Goal: Information Seeking & Learning: Learn about a topic

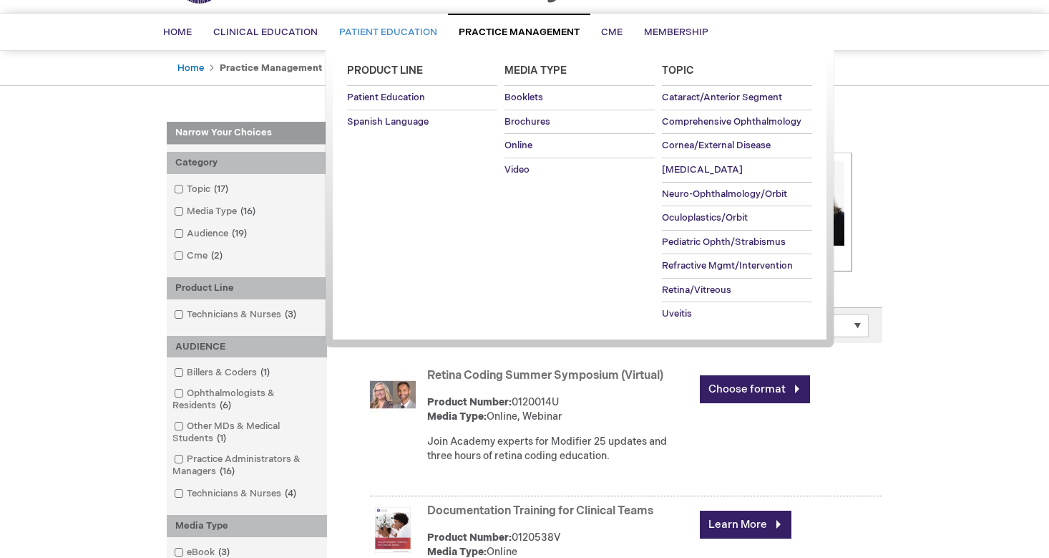
scroll to position [117, 0]
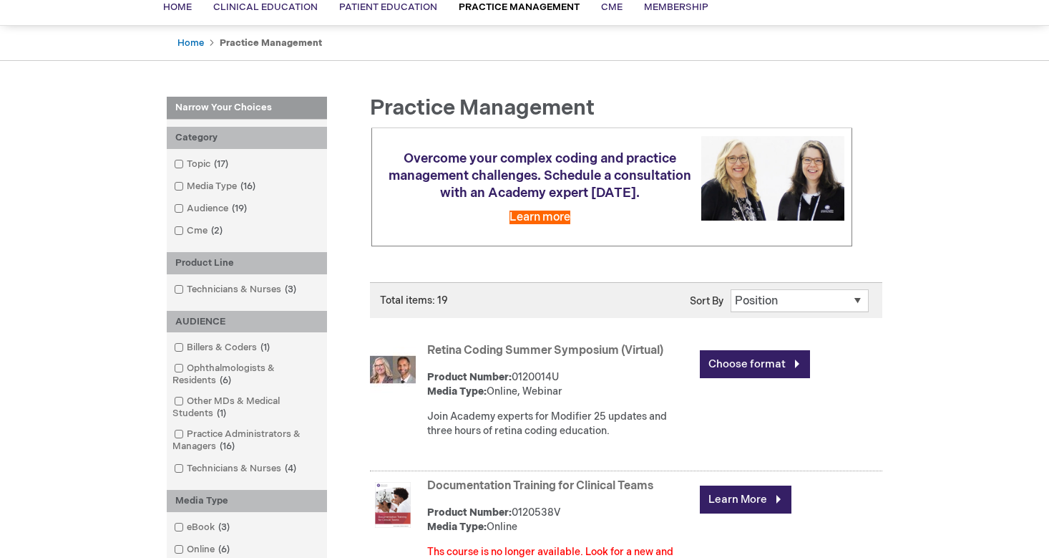
click at [659, 405] on div "Retina Coding Summer Symposium (Virtual) Product Number: 0120014U Media Type: O…" at bounding box center [654, 394] width 455 height 110
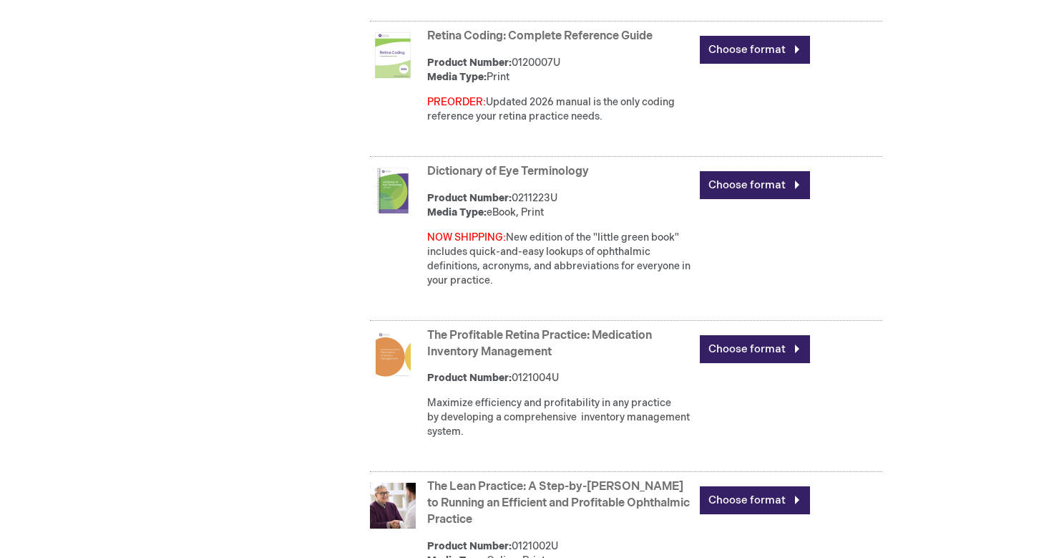
scroll to position [1303, 0]
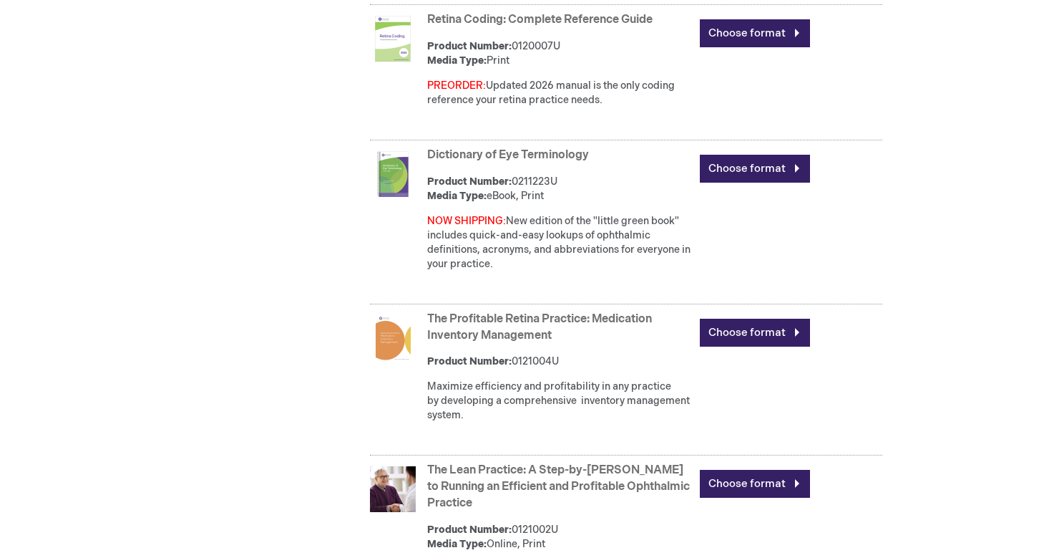
click at [611, 312] on link "The Profitable Retina Practice: Medication Inventory Management" at bounding box center [539, 327] width 225 height 30
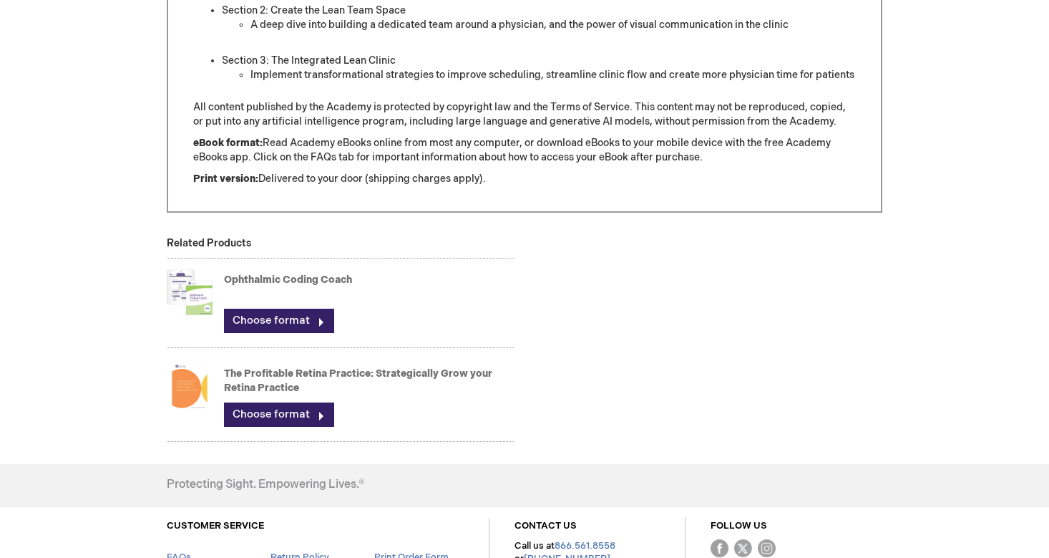
scroll to position [1152, 0]
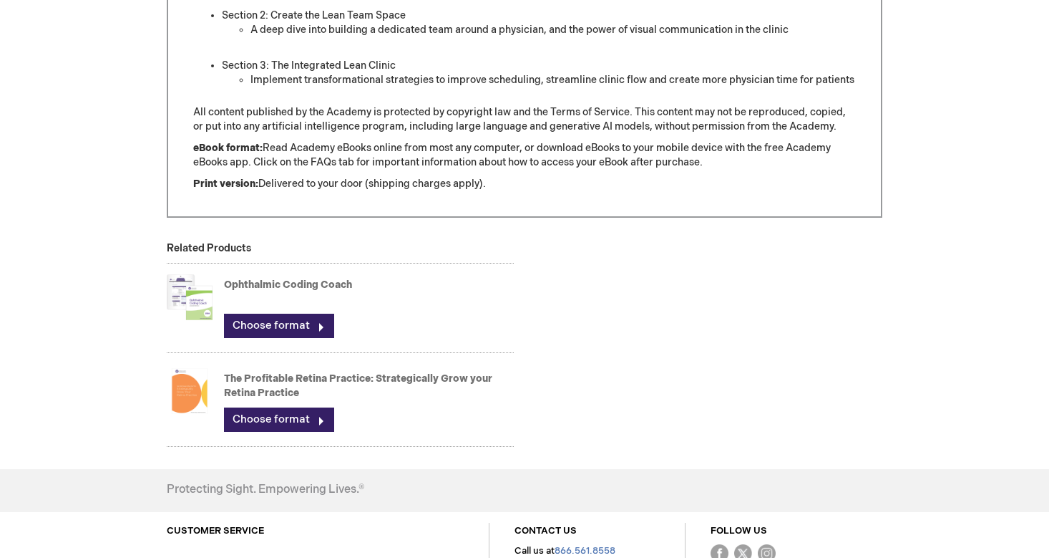
drag, startPoint x: 367, startPoint y: 424, endPoint x: 204, endPoint y: 354, distance: 177.6
click at [204, 357] on div "The Profitable Retina Practice: Strategically Grow your Retina Practice Choose …" at bounding box center [340, 401] width 347 height 89
drag, startPoint x: 306, startPoint y: 374, endPoint x: 218, endPoint y: 347, distance: 92.6
click at [218, 357] on div "The Profitable Retina Practice: Strategically Grow your Retina Practice Choose …" at bounding box center [340, 401] width 347 height 89
drag, startPoint x: 124, startPoint y: 326, endPoint x: 282, endPoint y: 378, distance: 166.6
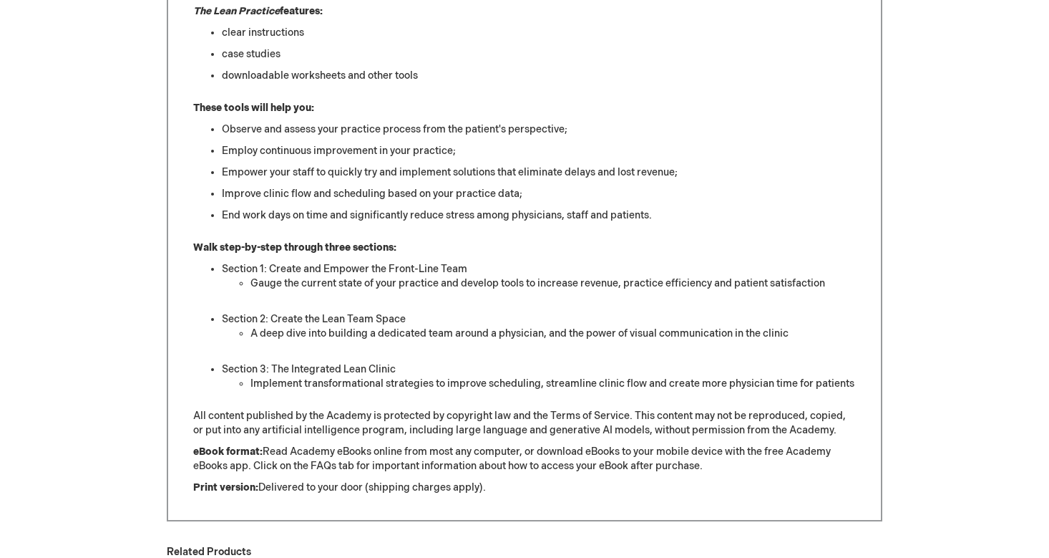
scroll to position [951, 0]
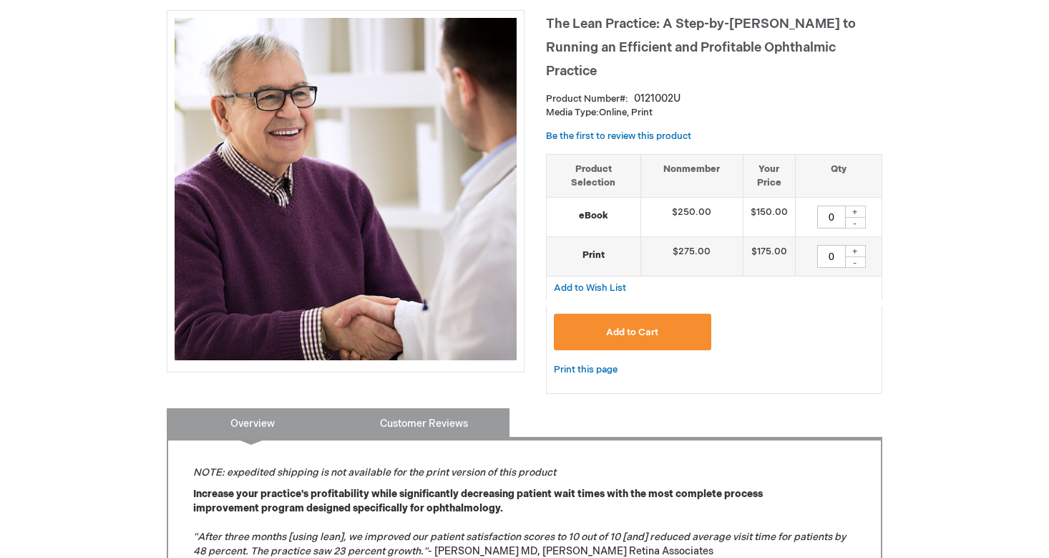
click at [417, 414] on link "Customer Reviews" at bounding box center [424, 422] width 172 height 29
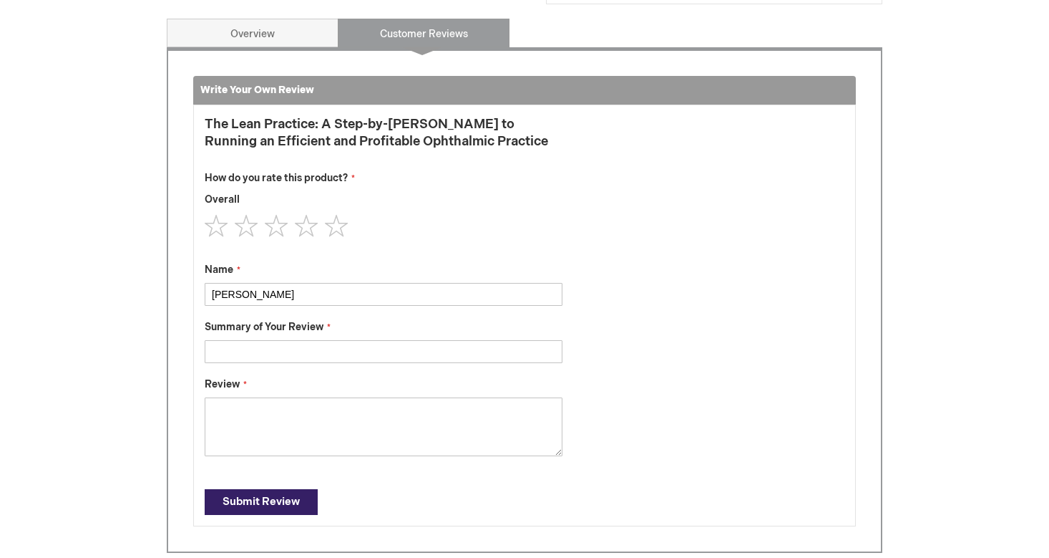
click at [249, 397] on textarea "Review" at bounding box center [384, 426] width 358 height 59
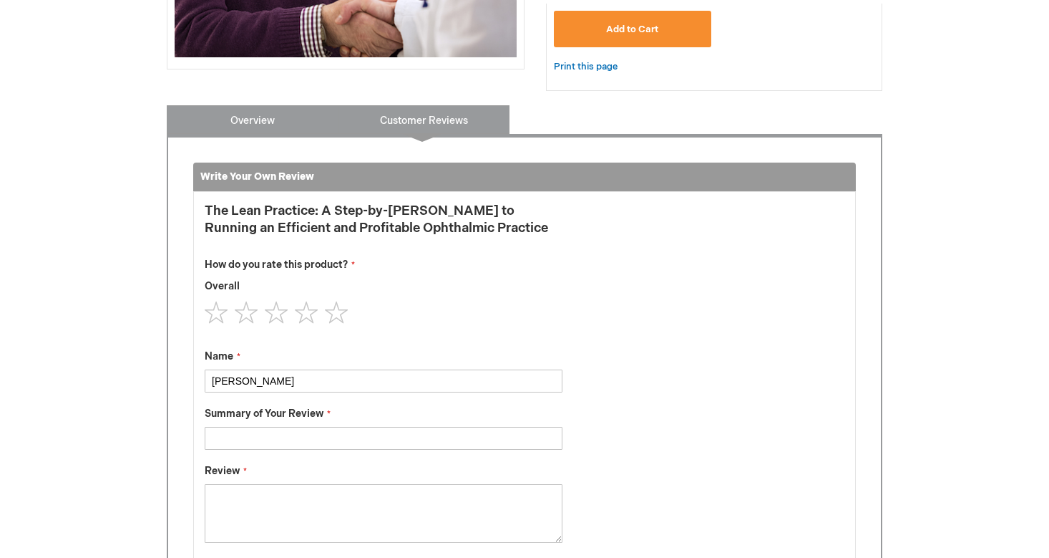
click at [256, 105] on link "Overview" at bounding box center [253, 119] width 172 height 29
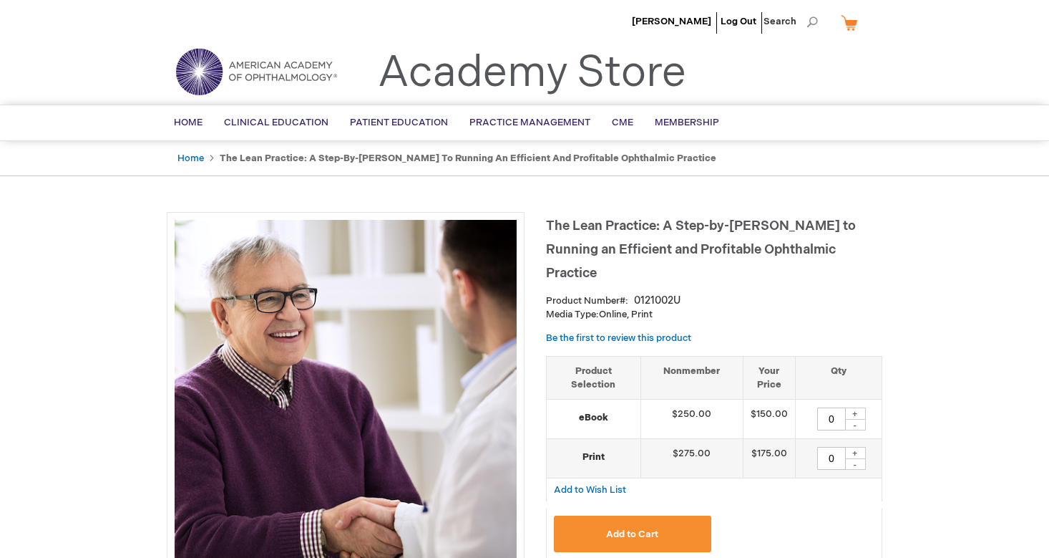
scroll to position [0, 0]
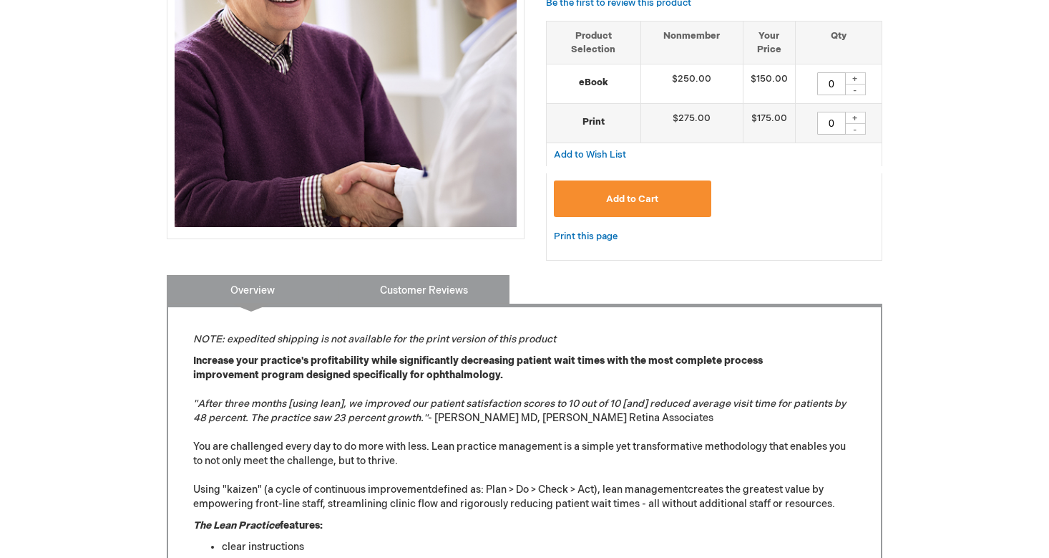
click at [457, 281] on link "Customer Reviews" at bounding box center [424, 289] width 172 height 29
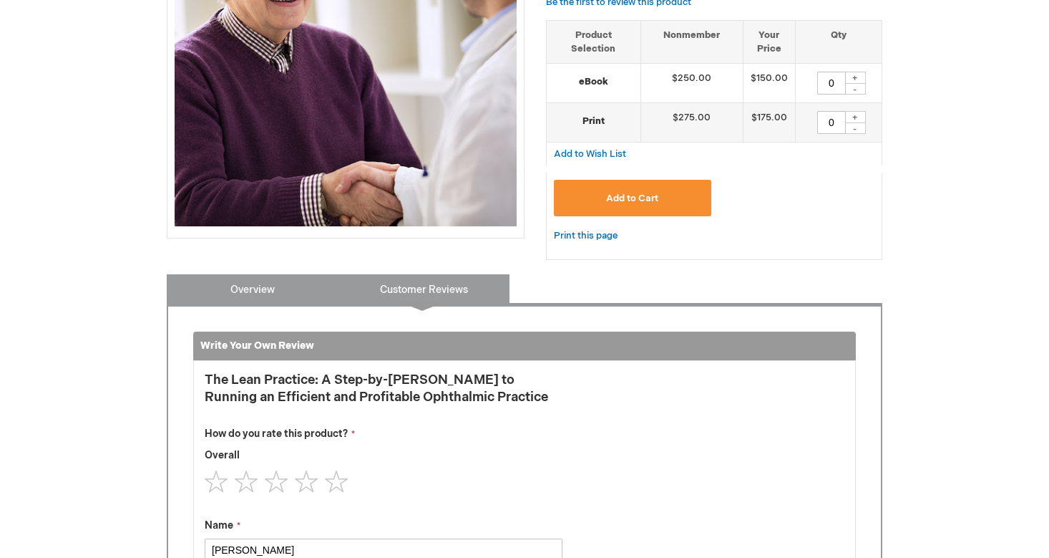
click at [266, 274] on link "Overview" at bounding box center [253, 288] width 172 height 29
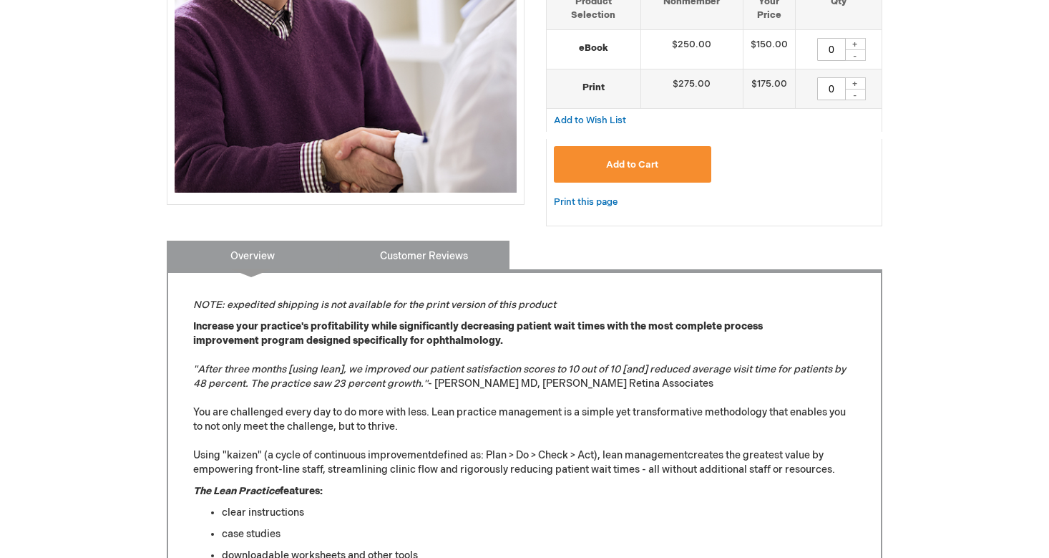
click at [431, 244] on link "Customer Reviews" at bounding box center [424, 254] width 172 height 29
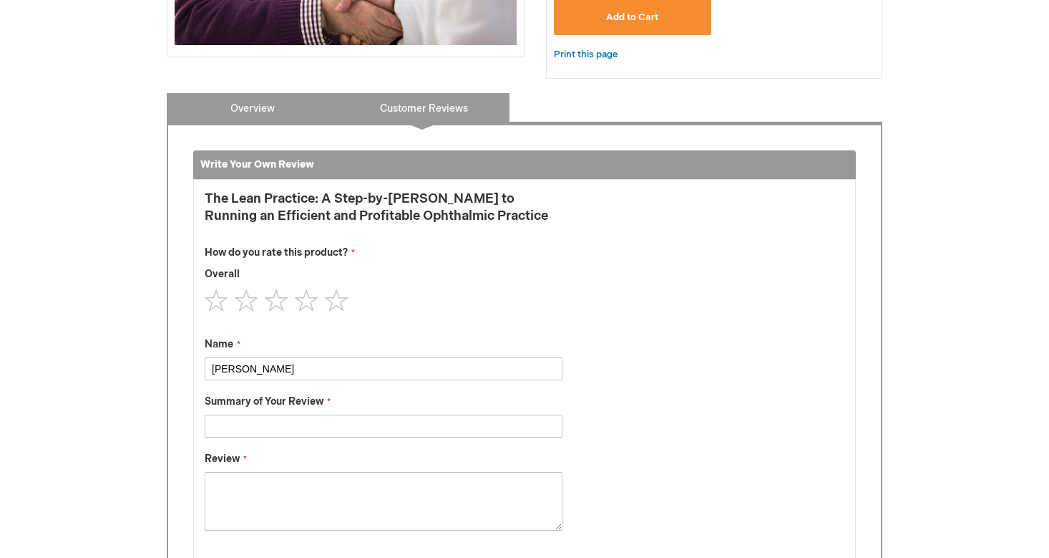
click at [276, 93] on link "Overview" at bounding box center [253, 107] width 172 height 29
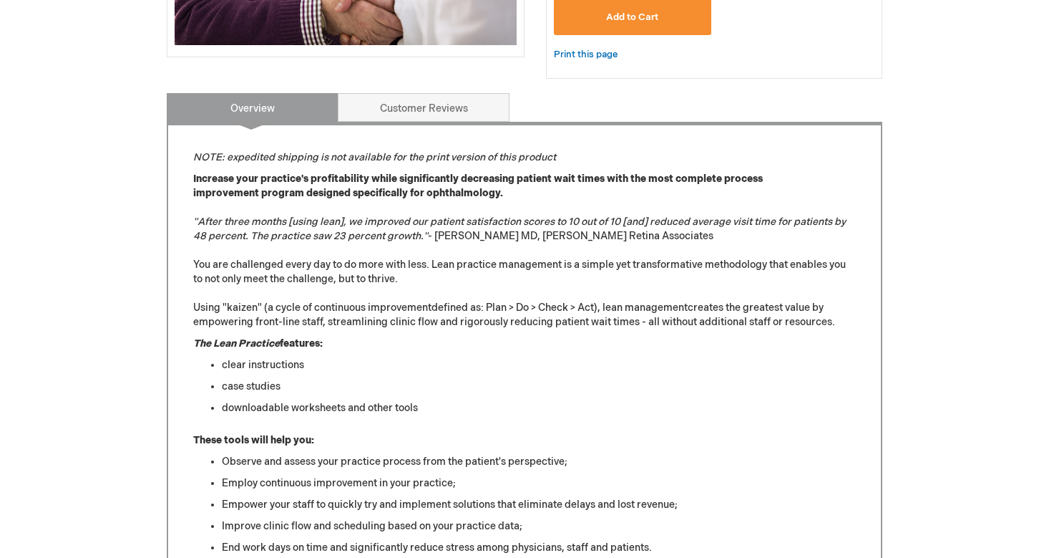
scroll to position [591, 0]
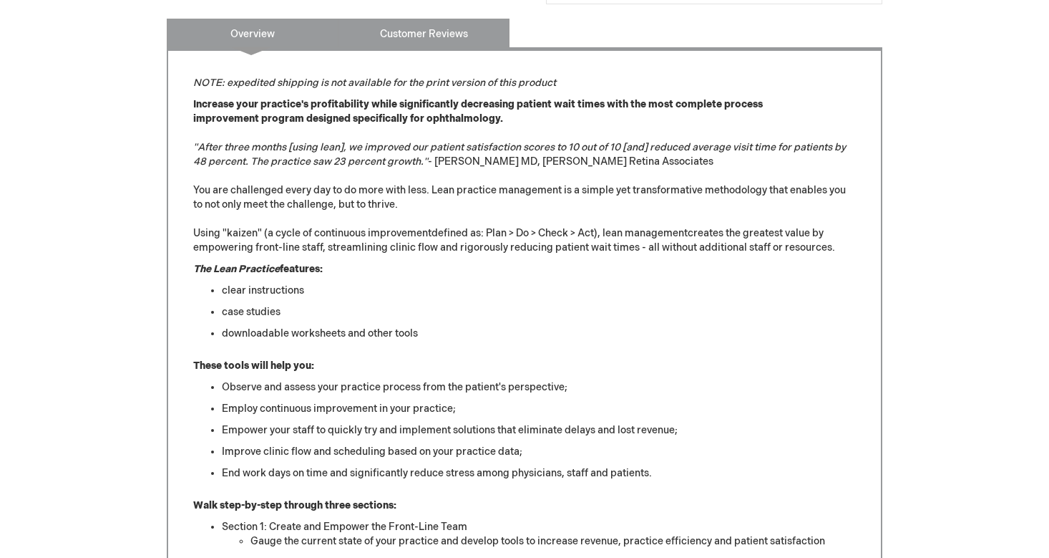
click at [432, 24] on link "Customer Reviews" at bounding box center [424, 33] width 172 height 29
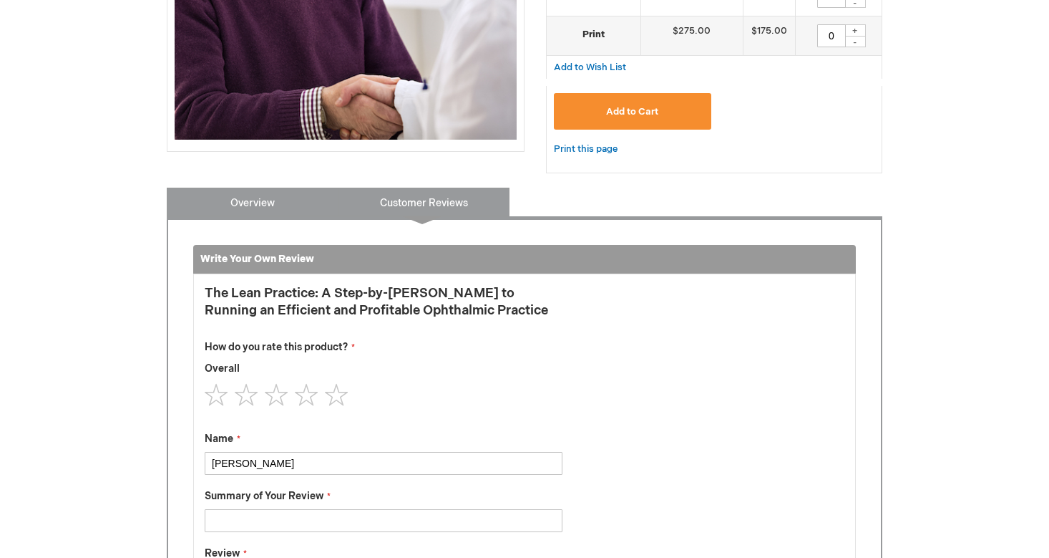
click at [277, 188] on link "Overview" at bounding box center [253, 202] width 172 height 29
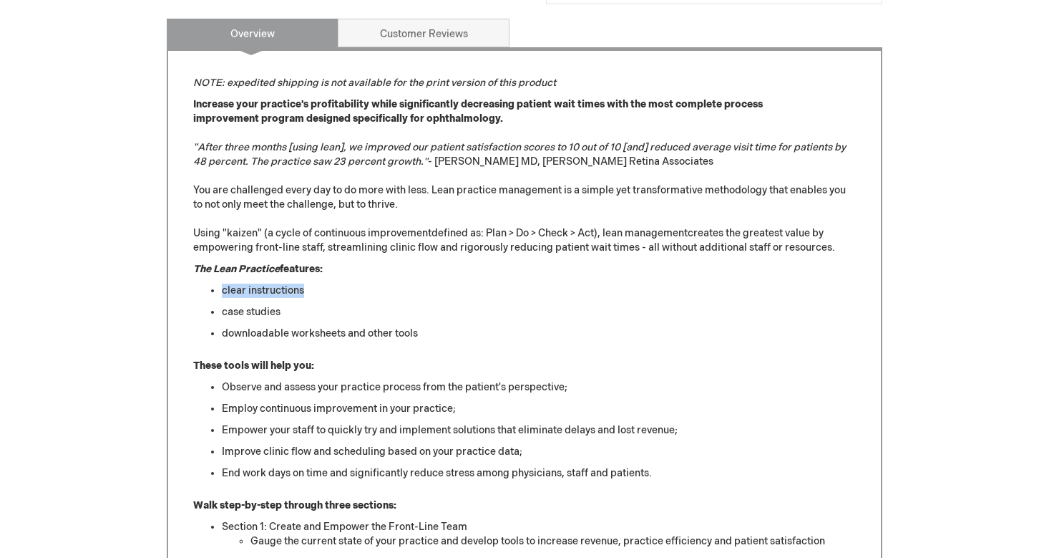
drag, startPoint x: 307, startPoint y: 273, endPoint x: 217, endPoint y: 271, distance: 90.2
click at [217, 283] on ul "clear instructions case studies downloadable worksheets and other tools" at bounding box center [524, 311] width 663 height 57
drag, startPoint x: 310, startPoint y: 274, endPoint x: 218, endPoint y: 277, distance: 92.4
click at [218, 283] on ul "clear instructions case studies downloadable worksheets and other tools" at bounding box center [524, 311] width 663 height 57
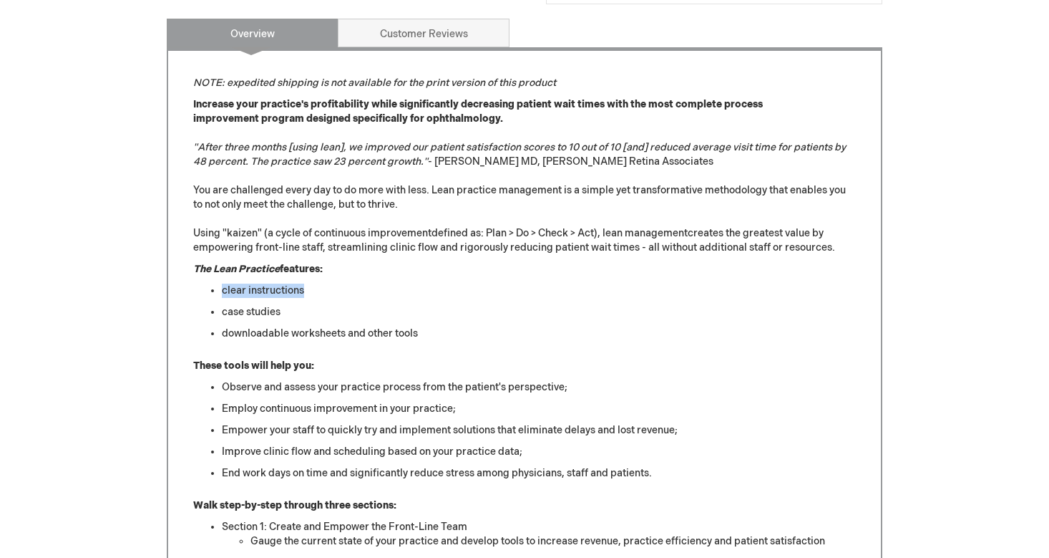
click at [218, 283] on ul "clear instructions case studies downloadable worksheets and other tools" at bounding box center [524, 311] width 663 height 57
click at [462, 47] on div "NOTE: expedited shipping is not available for the print version of this product…" at bounding box center [525, 413] width 716 height 732
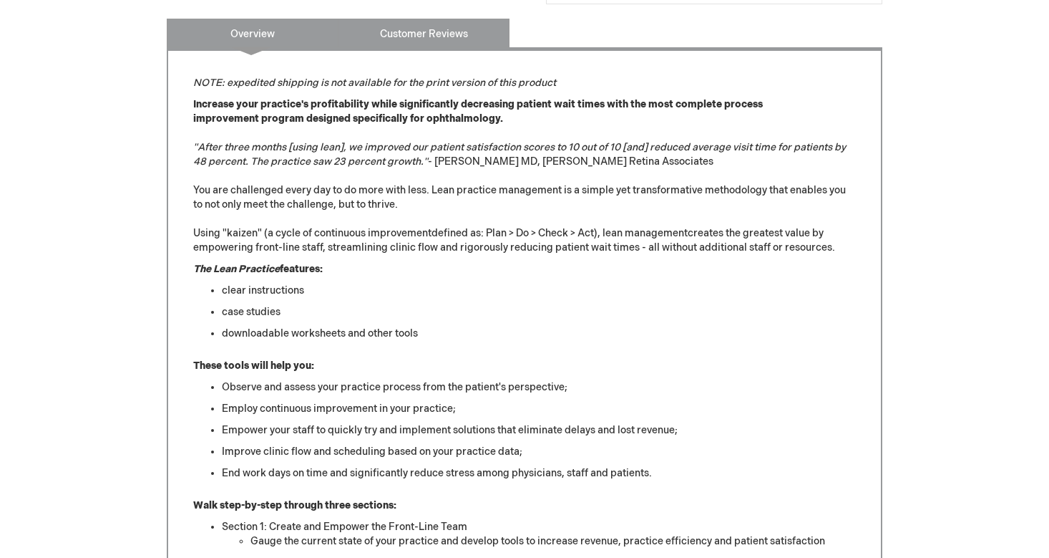
click at [461, 23] on link "Customer Reviews" at bounding box center [424, 33] width 172 height 29
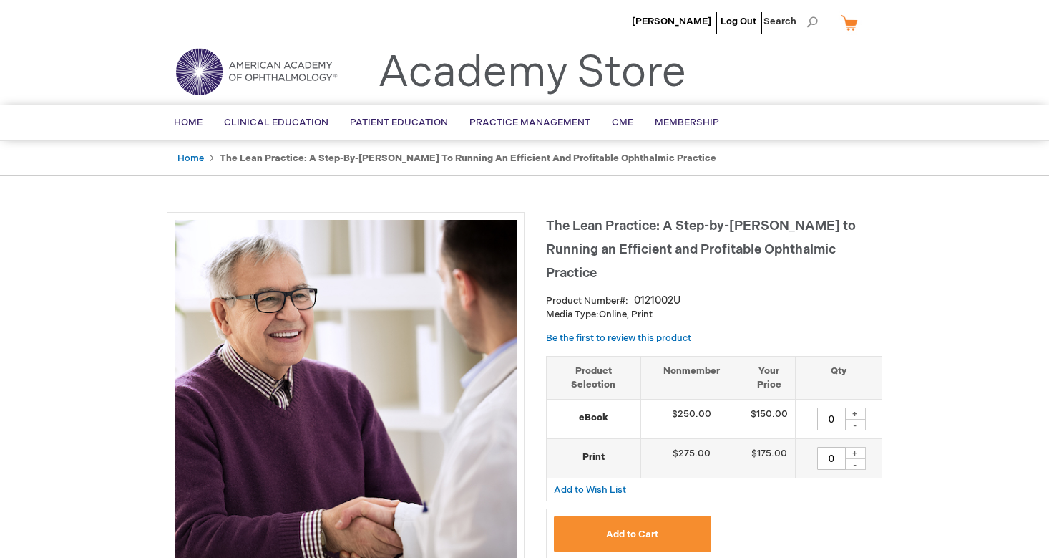
scroll to position [0, 0]
drag, startPoint x: 212, startPoint y: 192, endPoint x: 224, endPoint y: 185, distance: 13.8
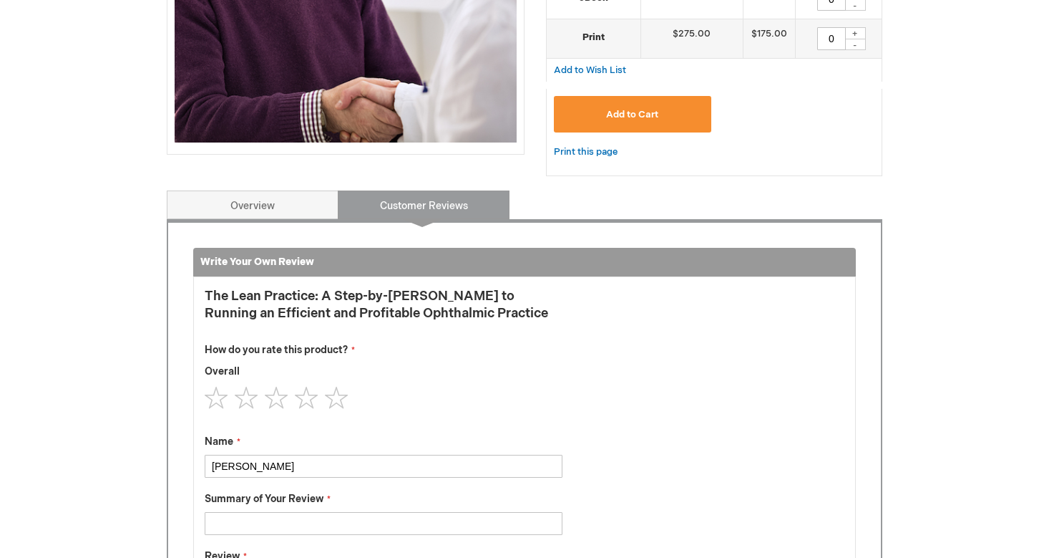
scroll to position [479, 0]
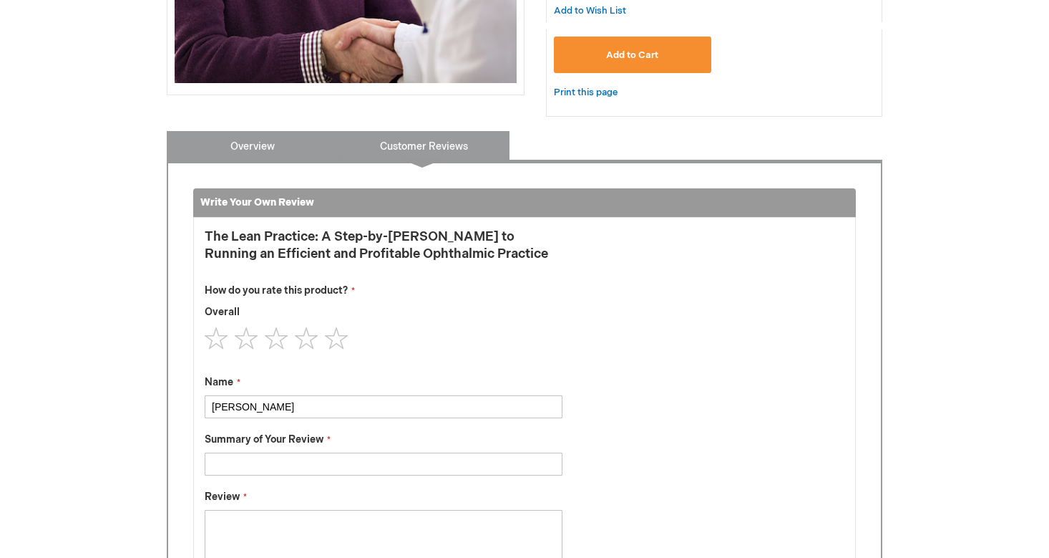
click at [286, 131] on link "Overview" at bounding box center [253, 145] width 172 height 29
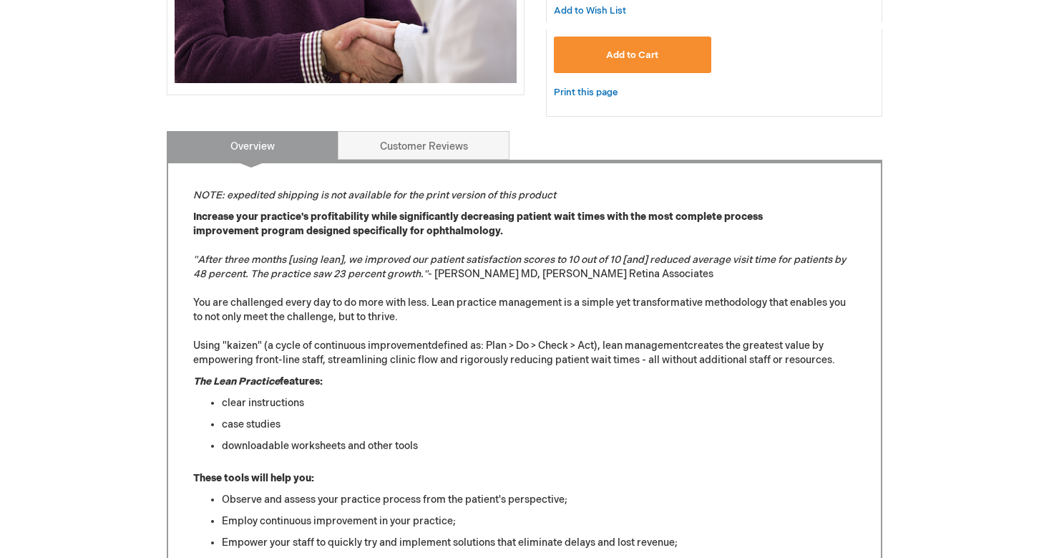
scroll to position [591, 0]
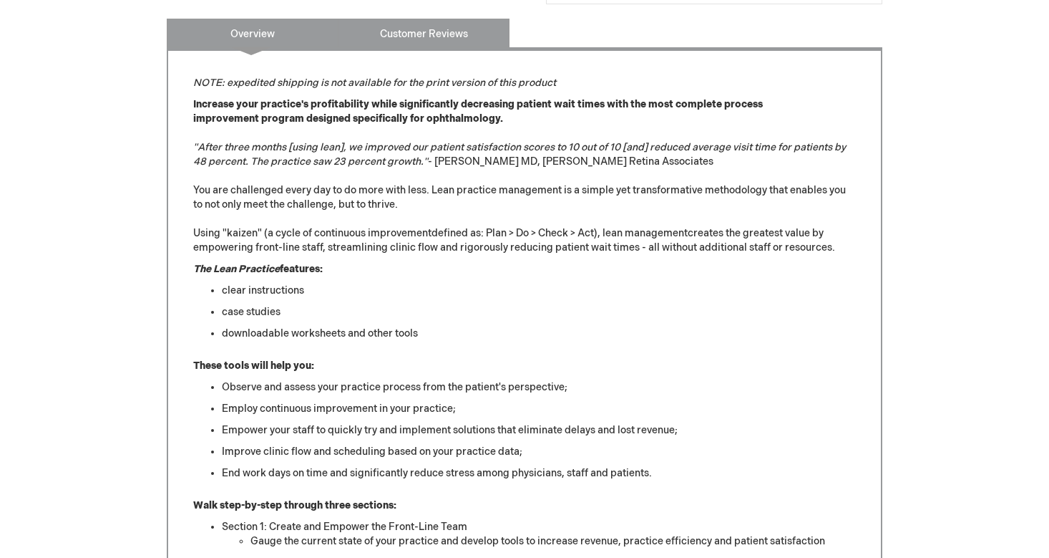
click at [399, 19] on link "Customer Reviews" at bounding box center [424, 33] width 172 height 29
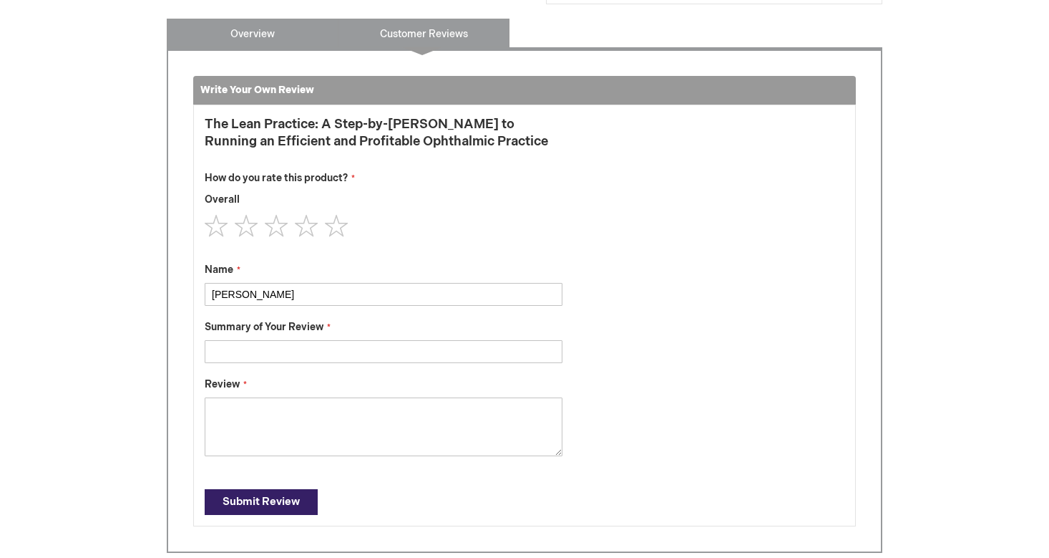
click at [303, 19] on link "Overview" at bounding box center [253, 33] width 172 height 29
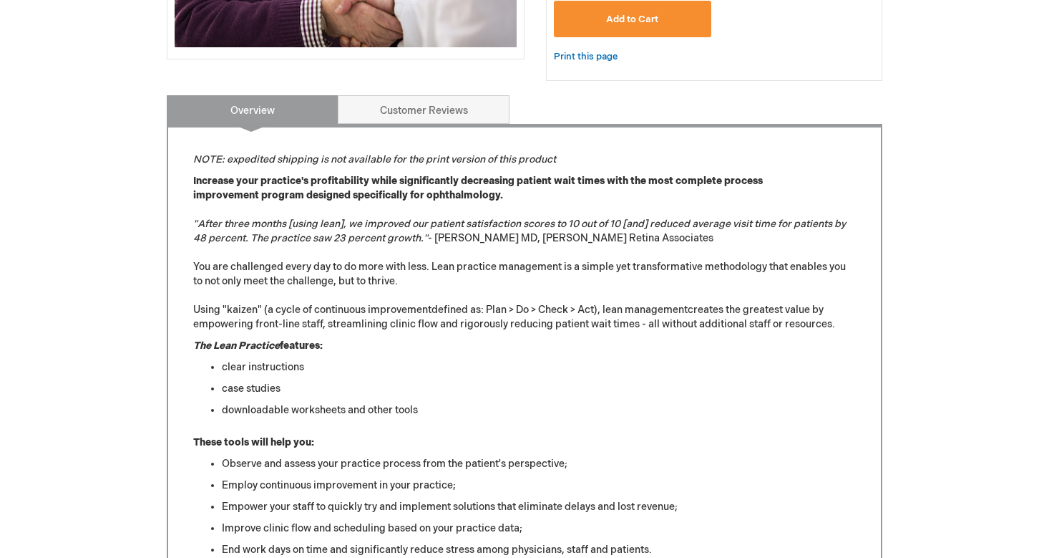
scroll to position [511, 0]
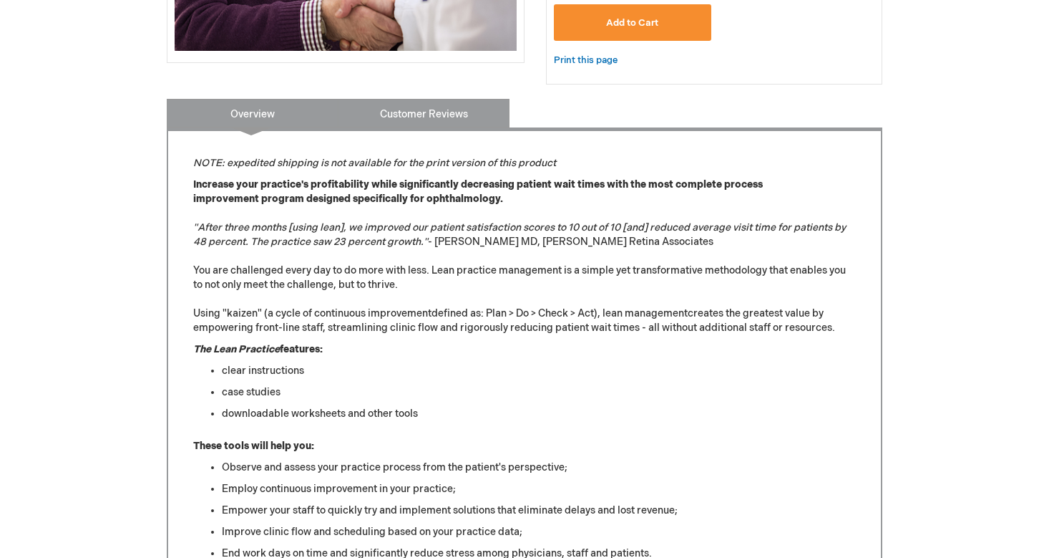
click at [380, 99] on link "Customer Reviews" at bounding box center [424, 113] width 172 height 29
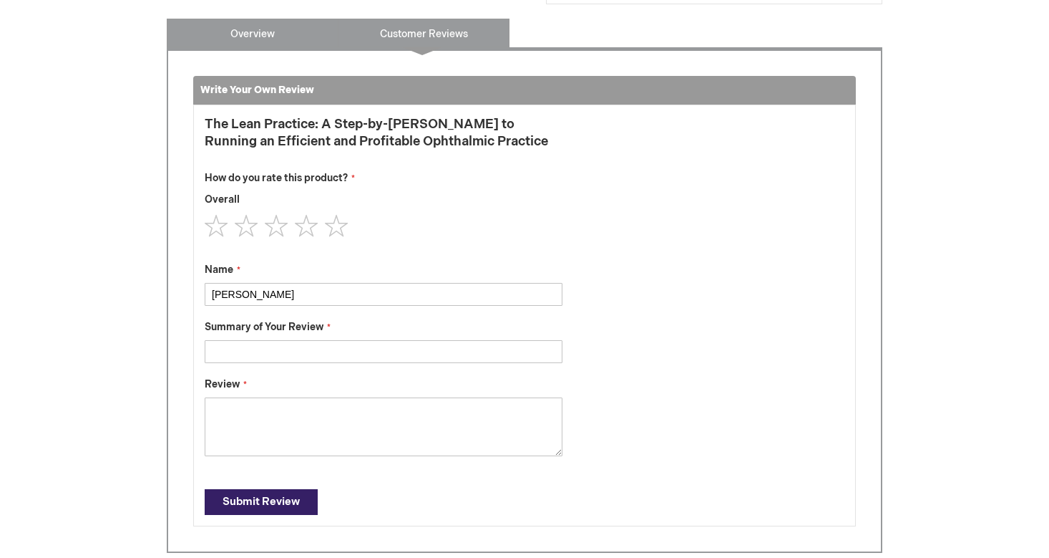
click at [288, 24] on link "Overview" at bounding box center [253, 33] width 172 height 29
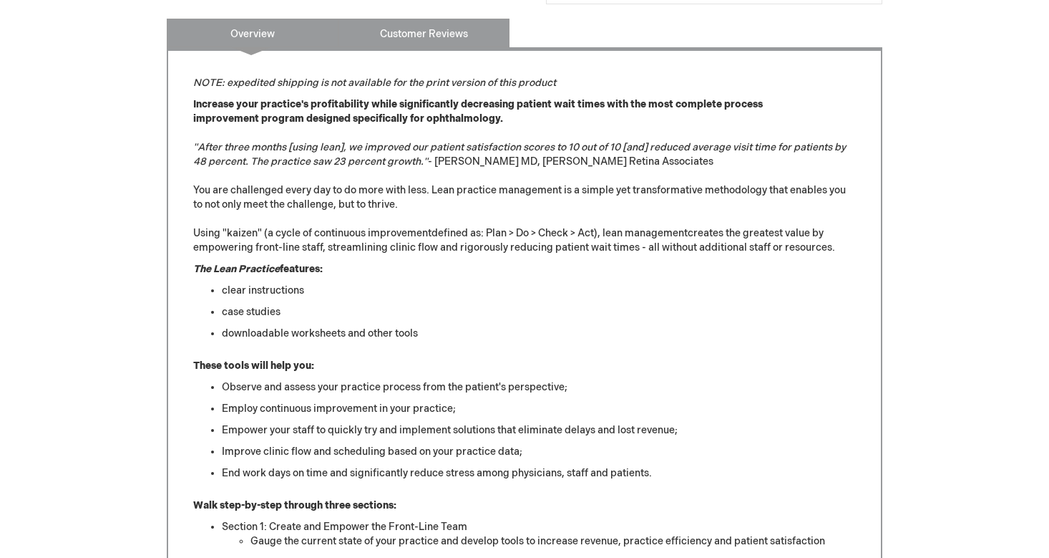
click at [440, 19] on link "Customer Reviews" at bounding box center [424, 33] width 172 height 29
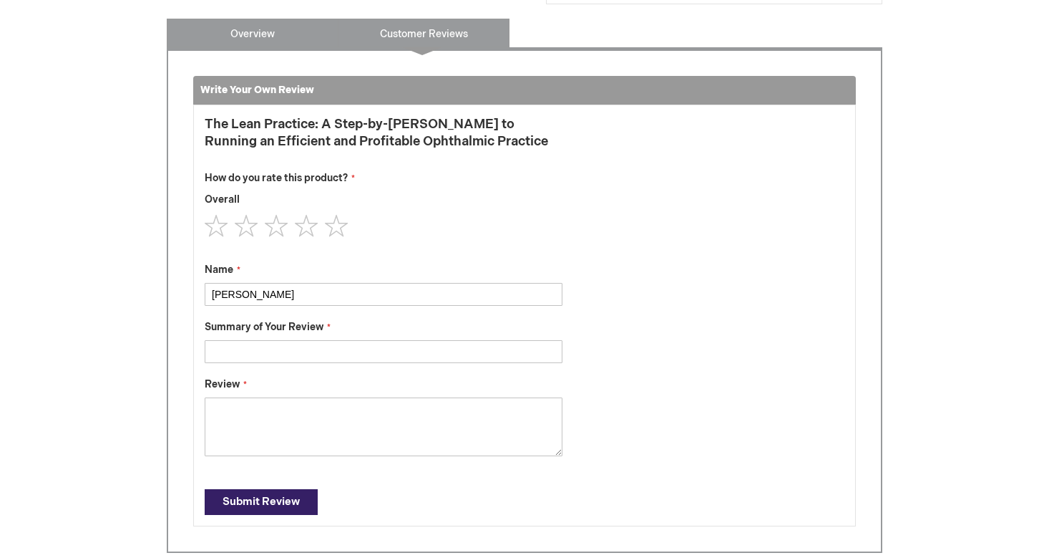
click at [305, 19] on link "Overview" at bounding box center [253, 33] width 172 height 29
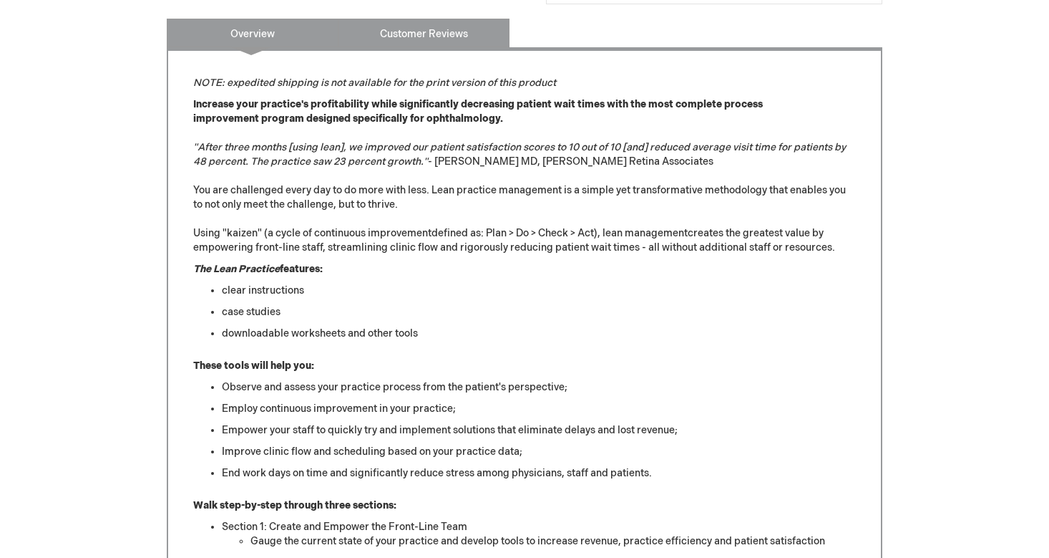
click at [440, 19] on link "Customer Reviews" at bounding box center [424, 33] width 172 height 29
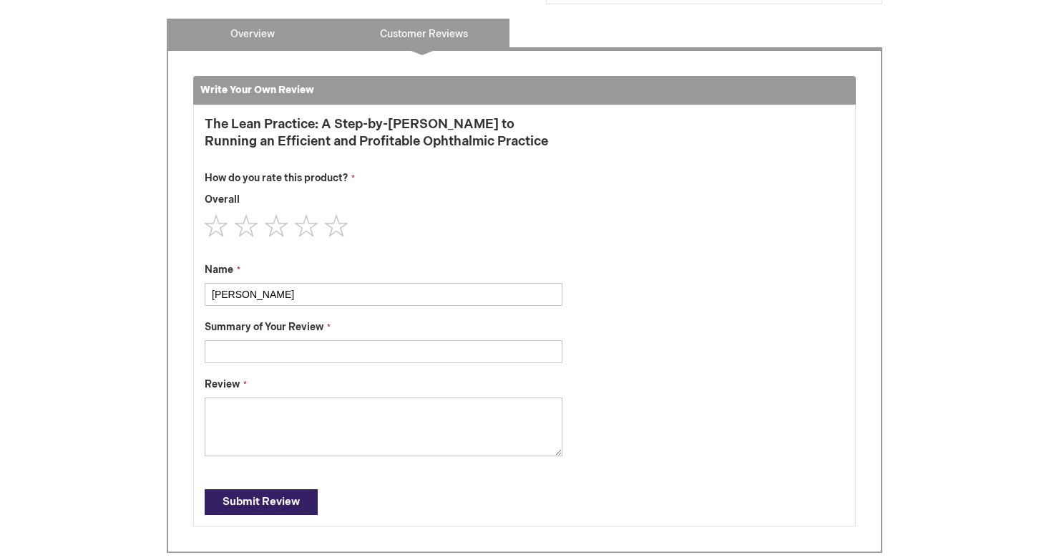
click at [291, 21] on link "Overview" at bounding box center [253, 33] width 172 height 29
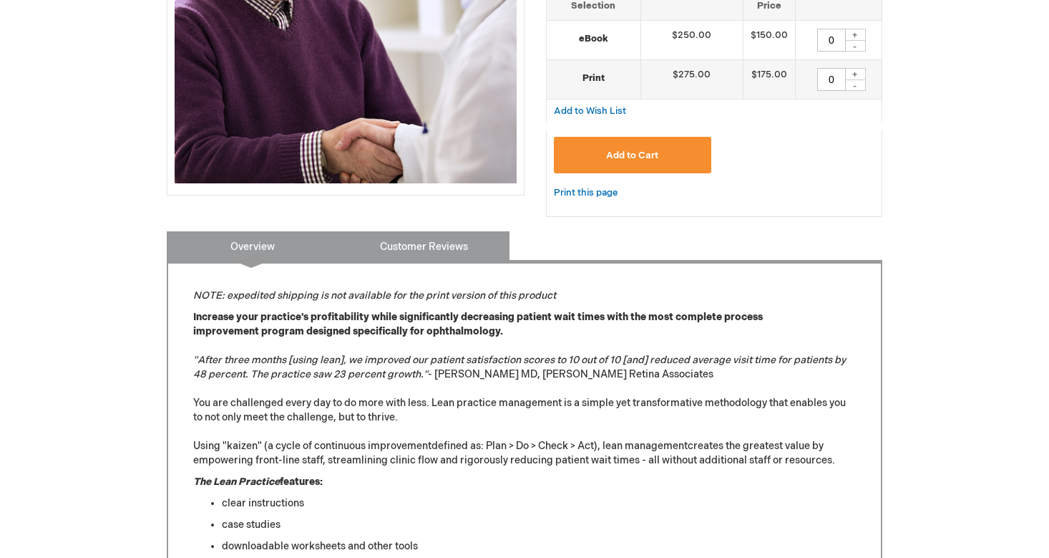
click at [431, 234] on link "Customer Reviews" at bounding box center [424, 245] width 172 height 29
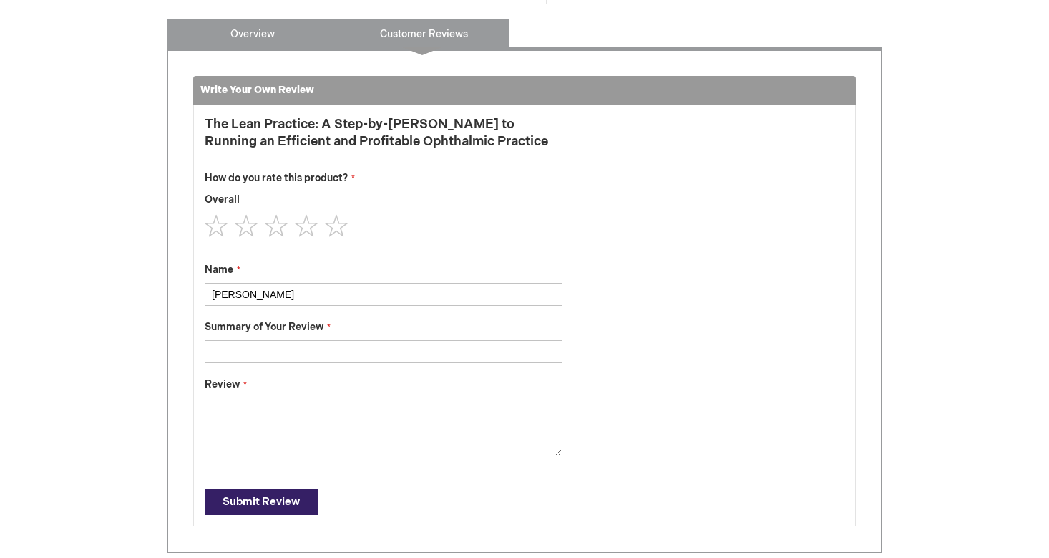
click at [321, 24] on link "Overview" at bounding box center [253, 33] width 172 height 29
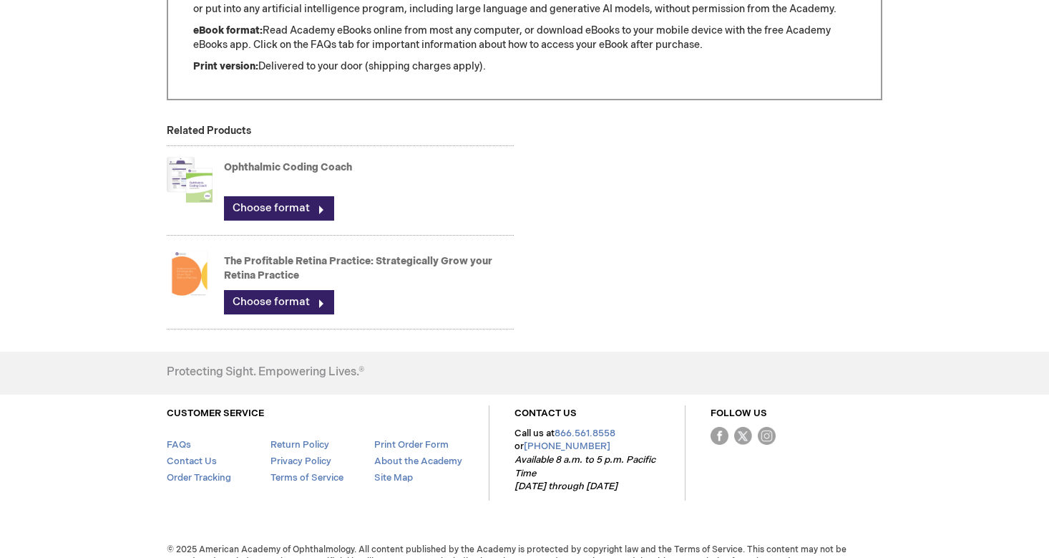
scroll to position [1269, 0]
drag, startPoint x: 462, startPoint y: 490, endPoint x: 486, endPoint y: 477, distance: 27.9
click at [486, 477] on footer "Protecting Sight. Empowering Lives.® CUSTOMER SERVICE FAQs Contact Us Order Tra…" at bounding box center [524, 442] width 1049 height 181
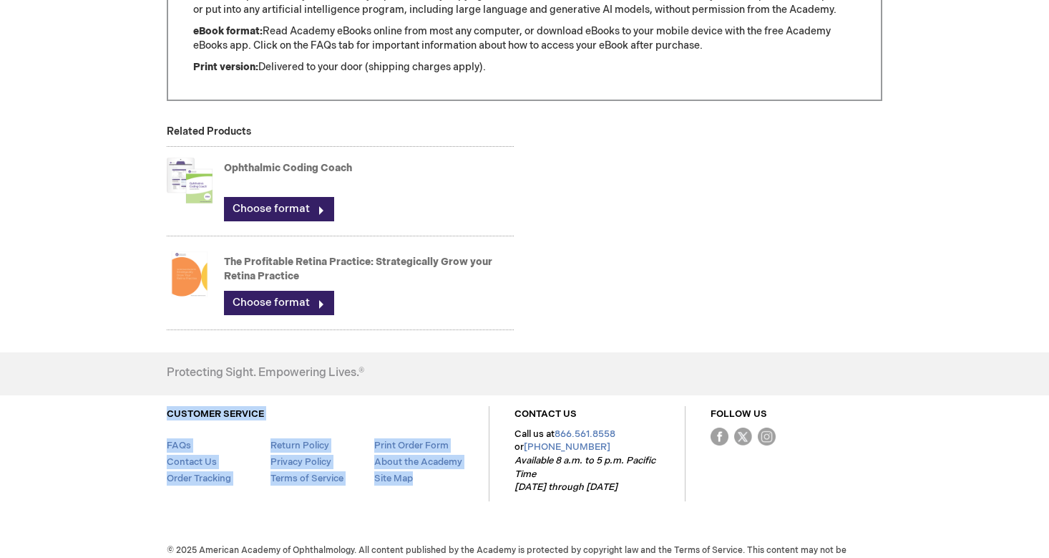
drag, startPoint x: 466, startPoint y: 495, endPoint x: 411, endPoint y: 466, distance: 62.4
click at [411, 466] on footer "Protecting Sight. Empowering Lives.® CUSTOMER SERVICE FAQs Contact Us Order Tra…" at bounding box center [524, 442] width 1049 height 181
click at [425, 485] on footer "Protecting Sight. Empowering Lives.® CUSTOMER SERVICE FAQs Contact Us Order Tra…" at bounding box center [524, 442] width 1049 height 181
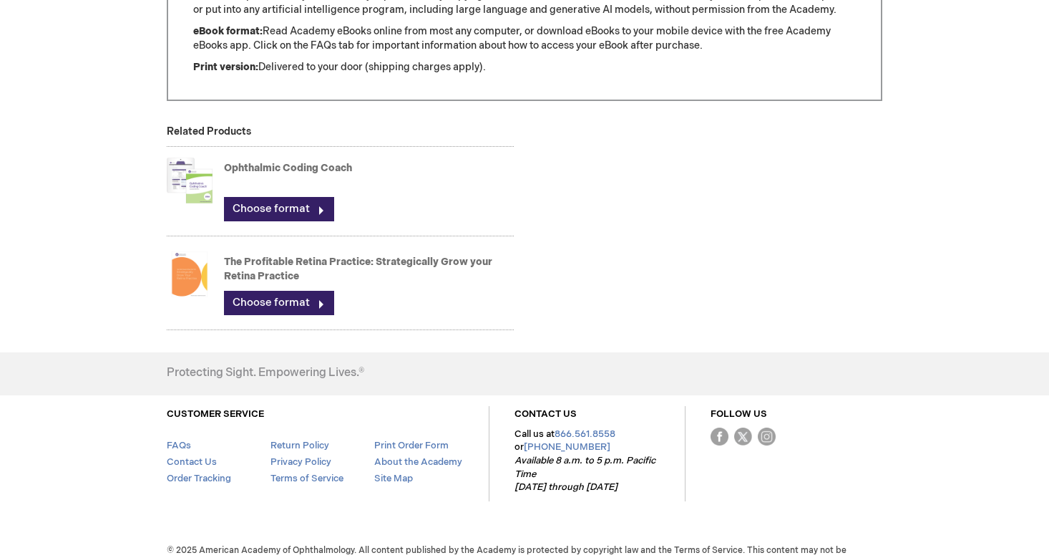
drag, startPoint x: 415, startPoint y: 507, endPoint x: 434, endPoint y: 480, distance: 34.0
click at [434, 480] on footer "Protecting Sight. Empowering Lives.® CUSTOMER SERVICE FAQs Contact Us Order Tra…" at bounding box center [524, 442] width 1049 height 181
click at [434, 480] on div "CUSTOMER SERVICE FAQs Contact Us Order Tracking Return Policy Privacy Policy Te…" at bounding box center [524, 448] width 737 height 106
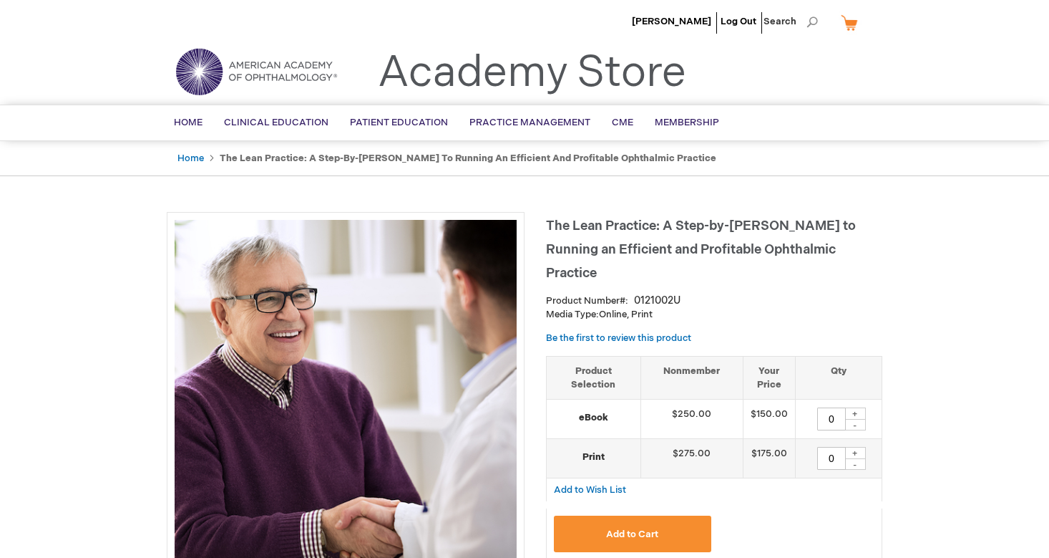
scroll to position [0, 0]
click at [427, 124] on span "Patient Education" at bounding box center [399, 122] width 98 height 11
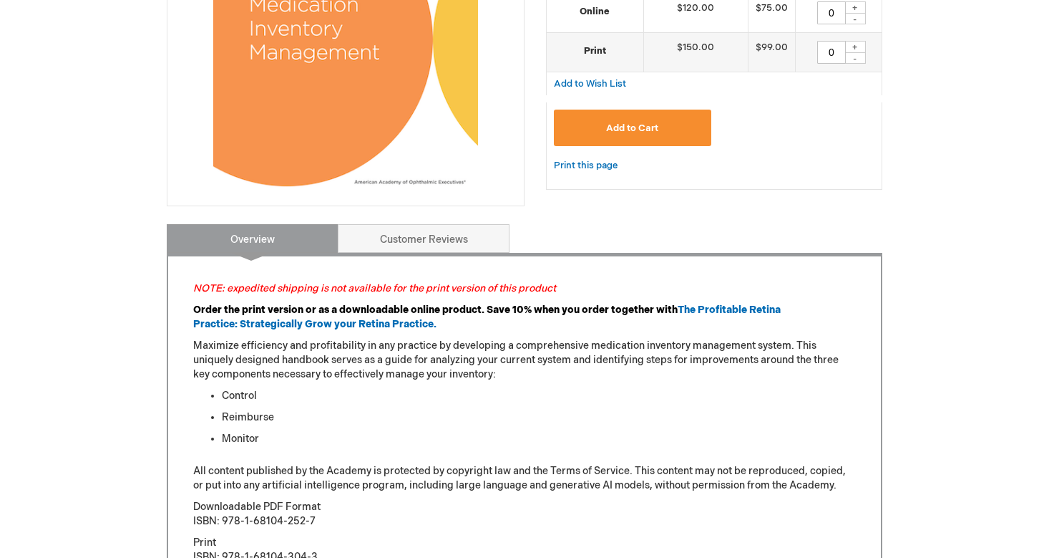
scroll to position [504, 0]
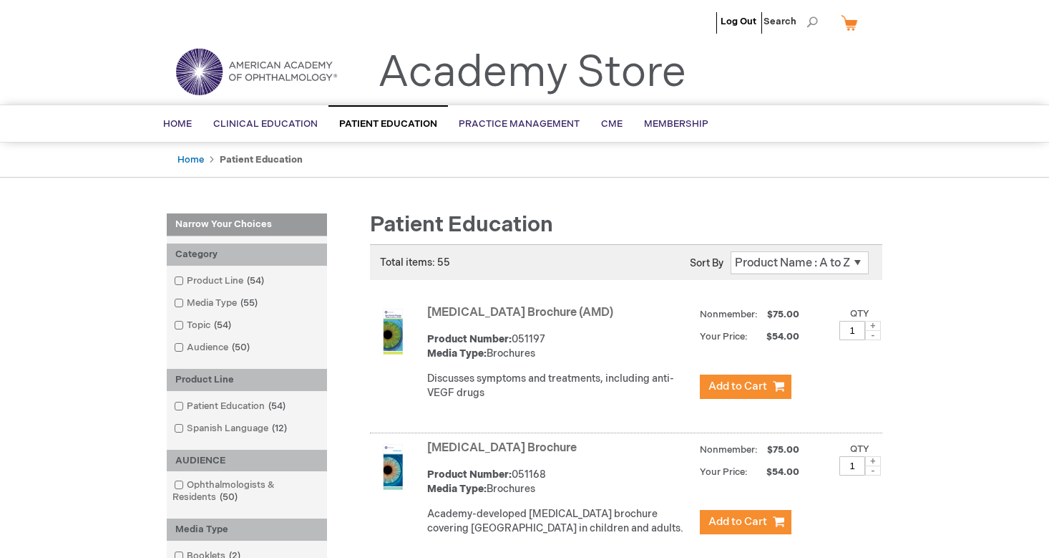
click at [499, 175] on ul "Home [MEDICAL_DATA]" at bounding box center [525, 159] width 716 height 35
click at [275, 200] on div at bounding box center [525, 195] width 916 height 14
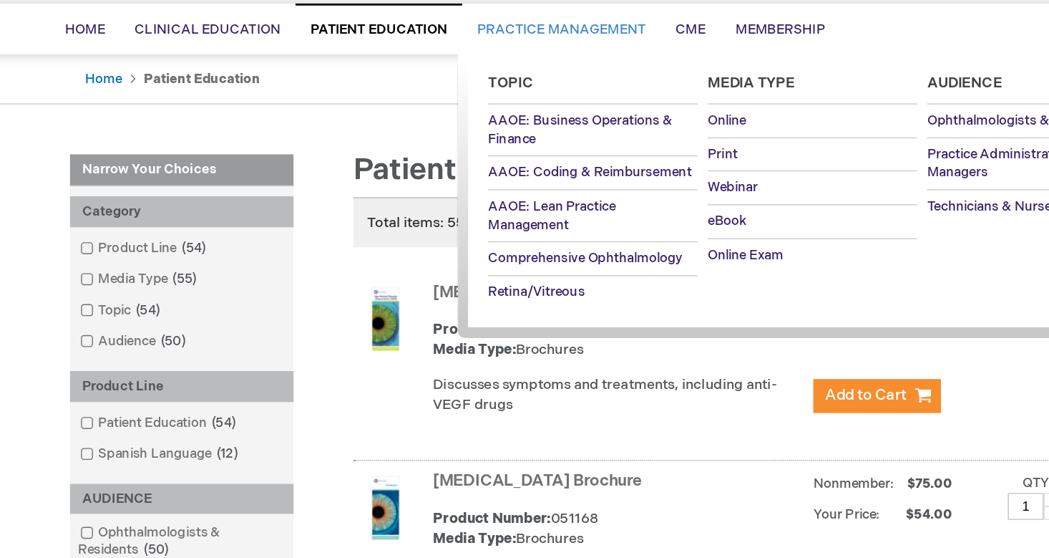
scroll to position [44, 0]
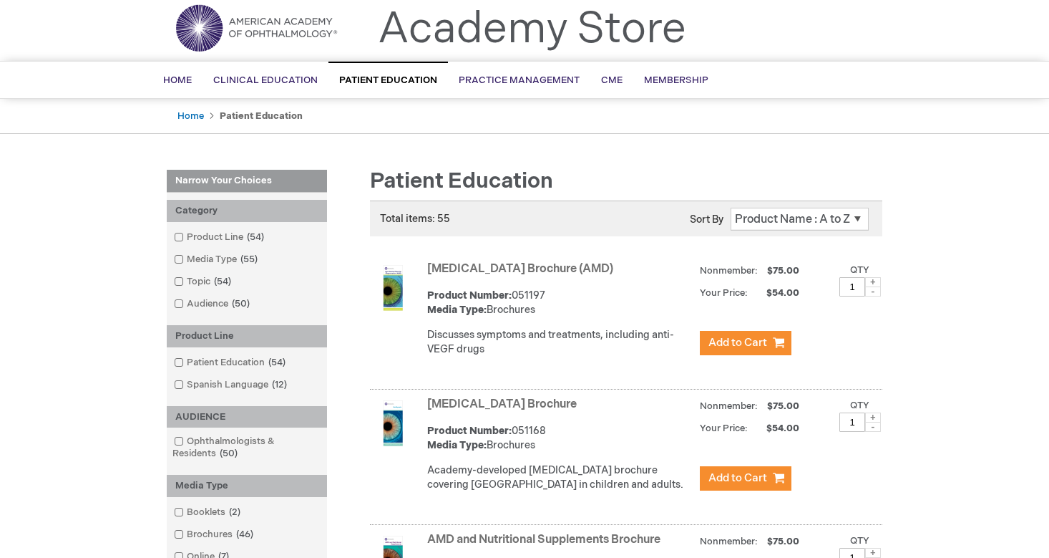
click at [324, 402] on div "Patient Education 54 items Spanish Language 12 items" at bounding box center [247, 376] width 160 height 59
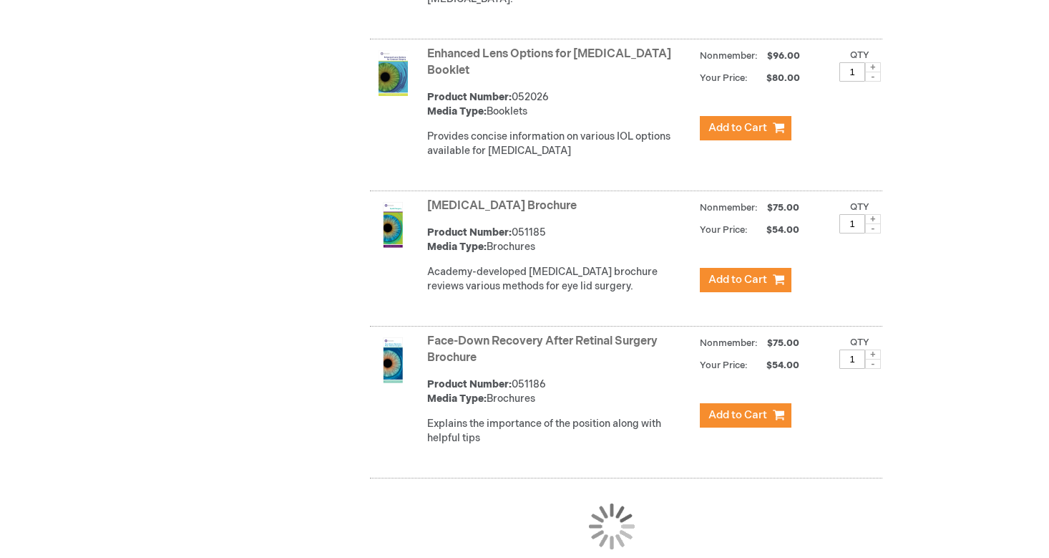
scroll to position [2782, 0]
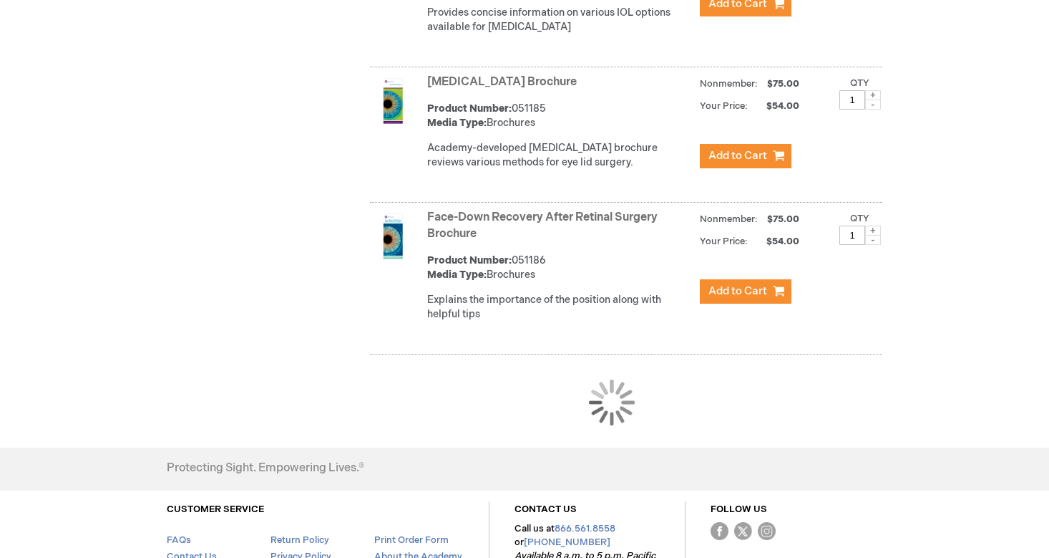
click at [482, 447] on div "Protecting Sight. Empowering Lives.®" at bounding box center [381, 468] width 429 height 42
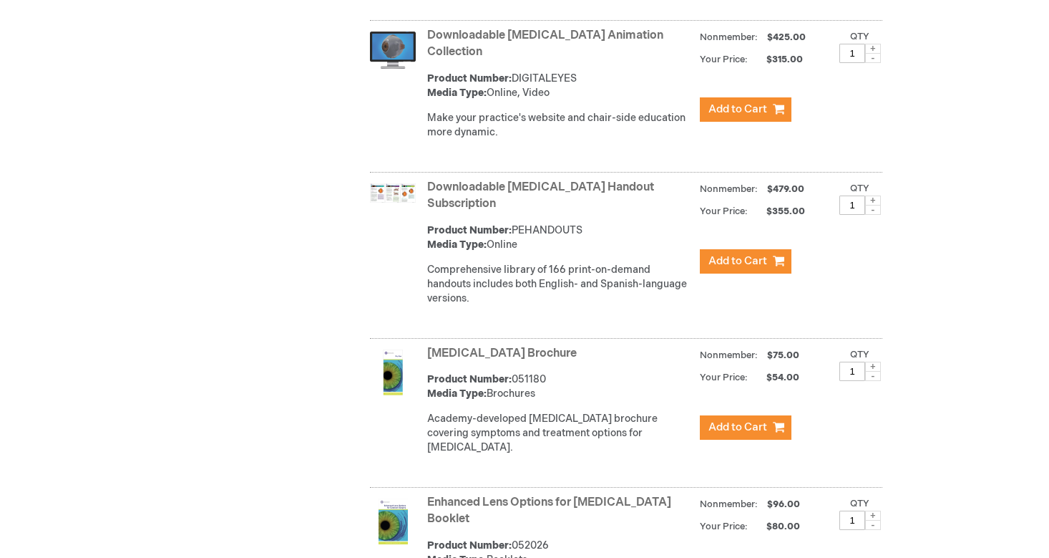
scroll to position [2209, 0]
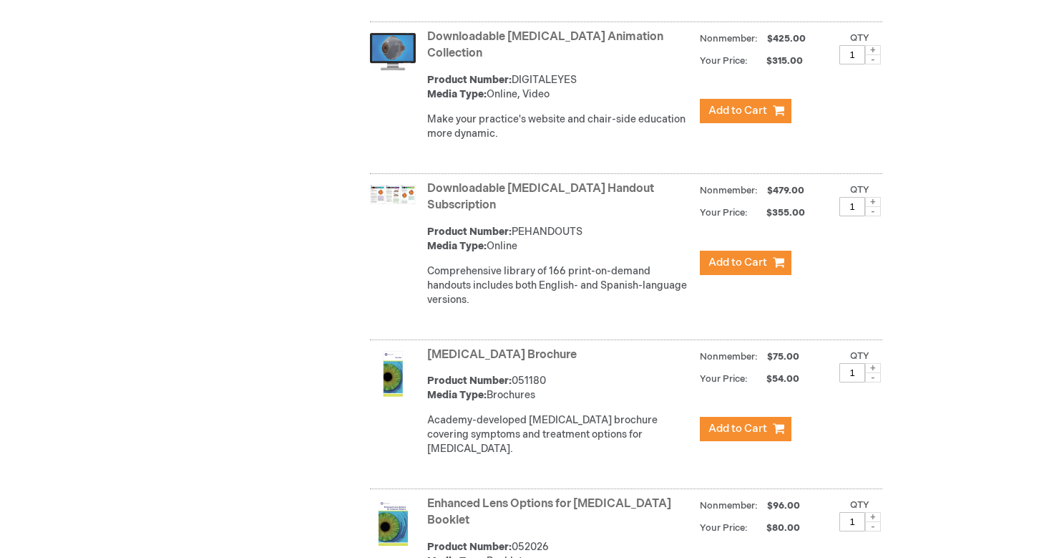
click at [488, 361] on link "Dry Eye Brochure" at bounding box center [502, 355] width 150 height 14
click at [485, 352] on link "Dry Eye Brochure" at bounding box center [502, 355] width 150 height 14
click at [486, 358] on link "Dry Eye Brochure" at bounding box center [502, 355] width 150 height 14
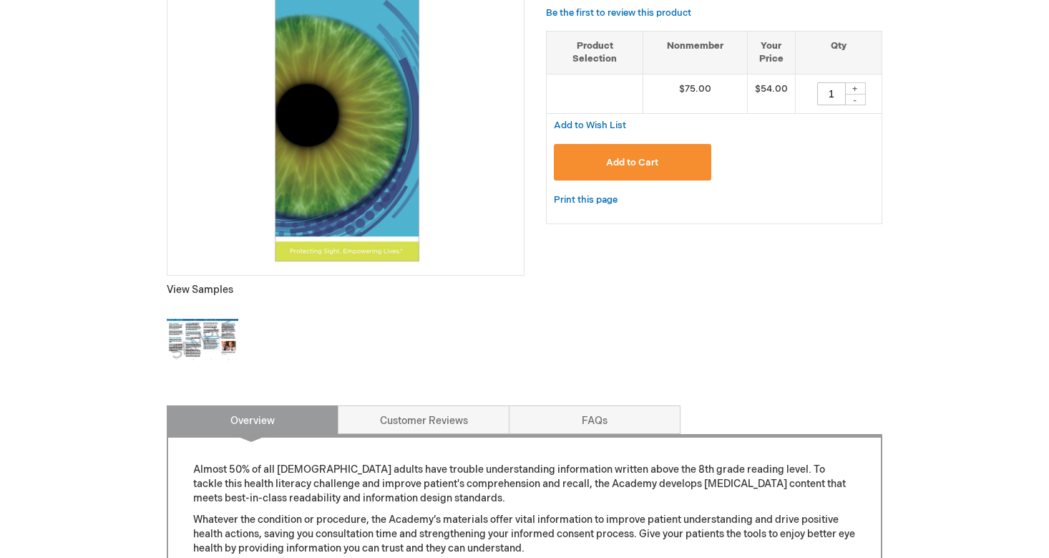
scroll to position [447, 0]
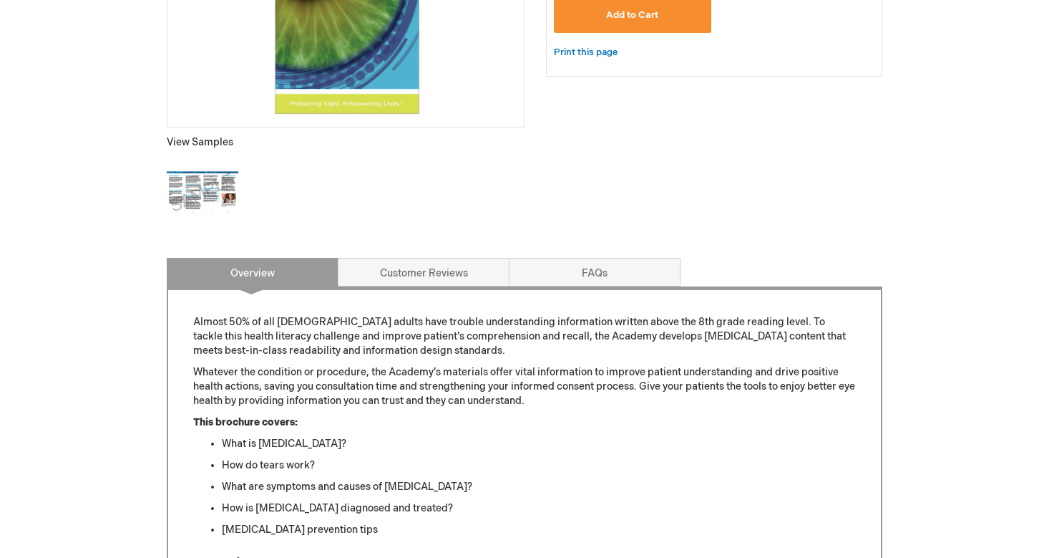
click at [191, 185] on img at bounding box center [203, 193] width 72 height 72
click at [409, 268] on link "Customer Reviews" at bounding box center [424, 272] width 172 height 29
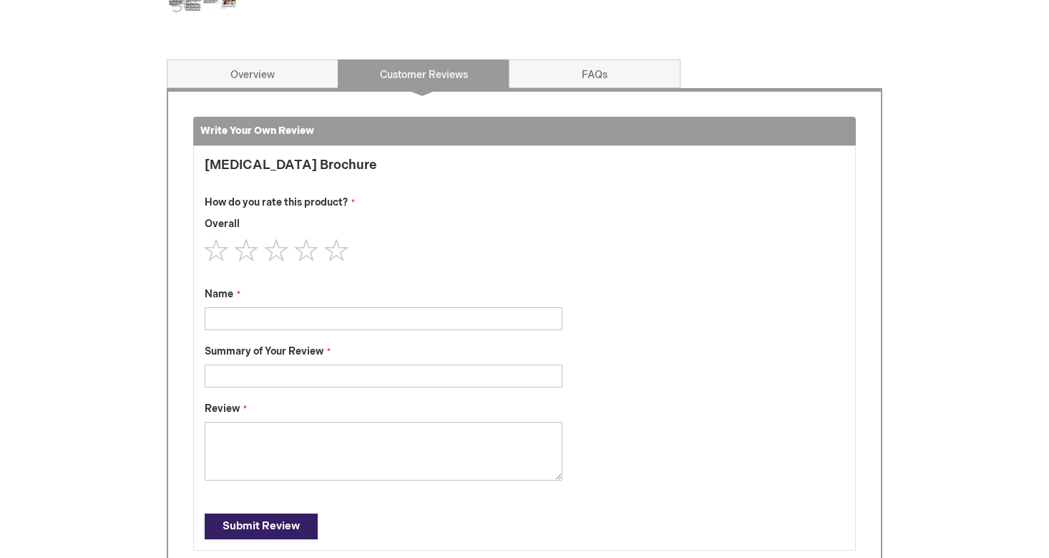
scroll to position [568, 0]
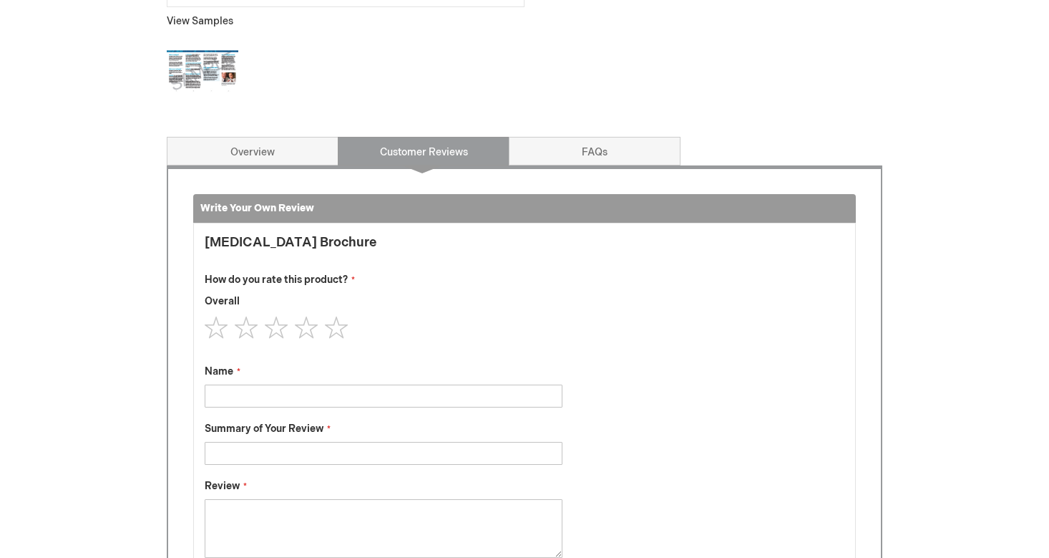
click at [582, 167] on div "Write Your Own Review You're reviewing: Dry Eye Brochure How do you rate this p…" at bounding box center [525, 409] width 716 height 488
click at [579, 146] on link "FAQs" at bounding box center [595, 151] width 172 height 29
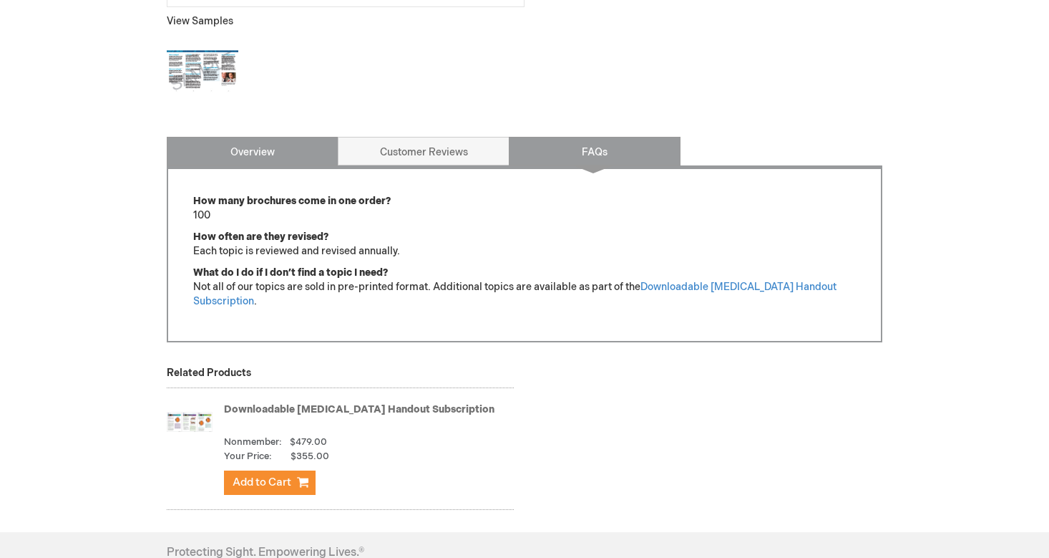
click at [300, 148] on link "Overview" at bounding box center [253, 151] width 172 height 29
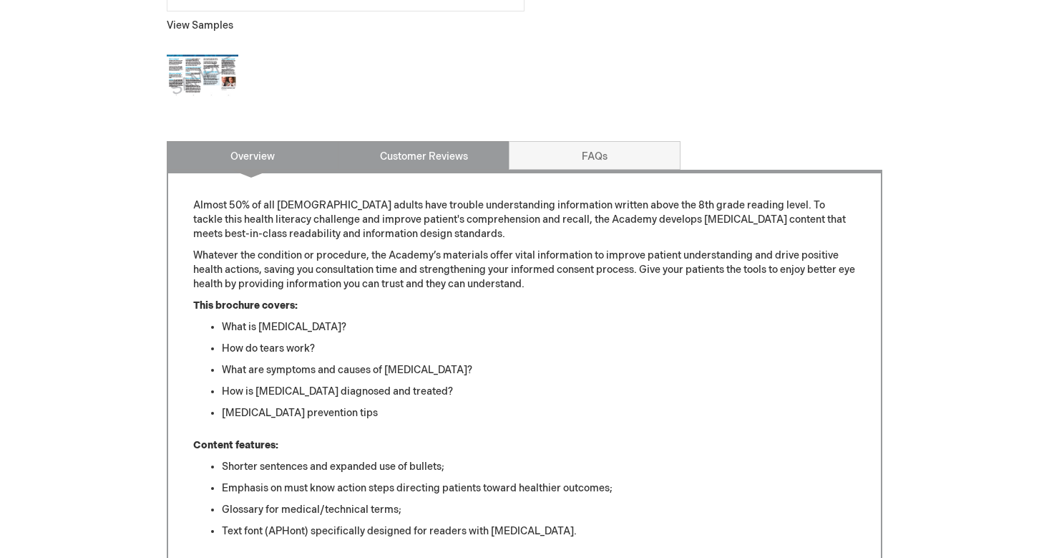
click at [427, 165] on link "Customer Reviews" at bounding box center [424, 155] width 172 height 29
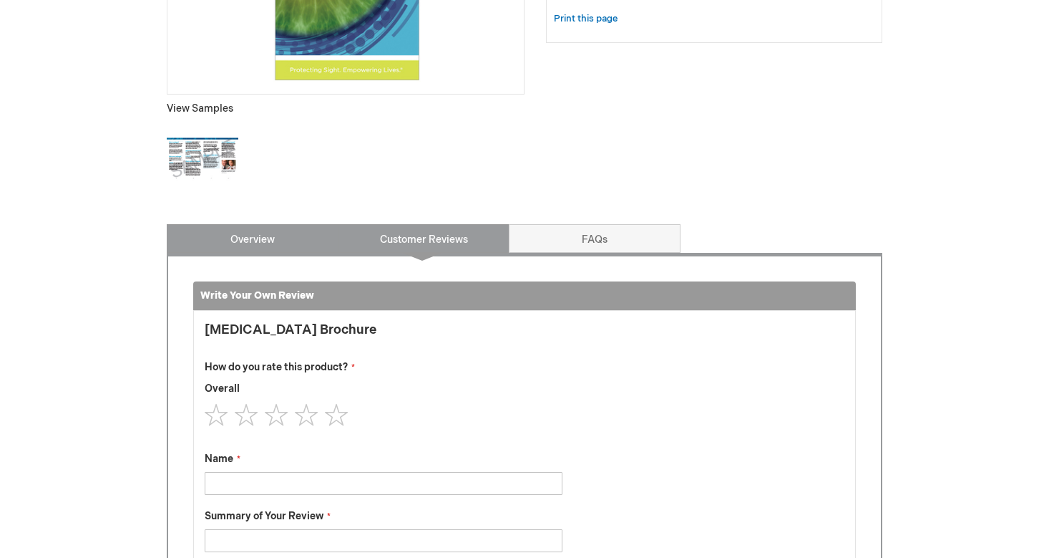
click at [266, 241] on link "Overview" at bounding box center [253, 238] width 172 height 29
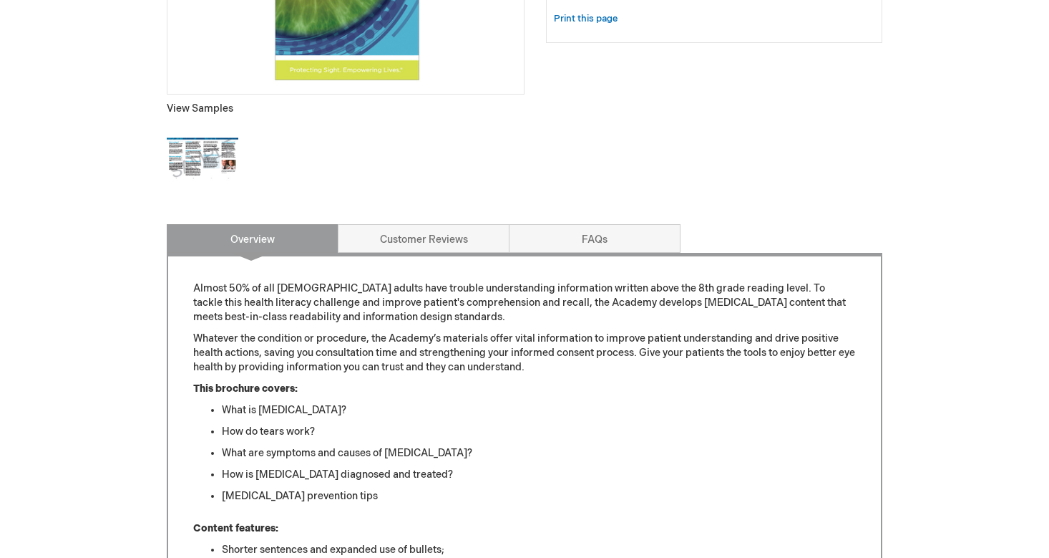
scroll to position [704, 0]
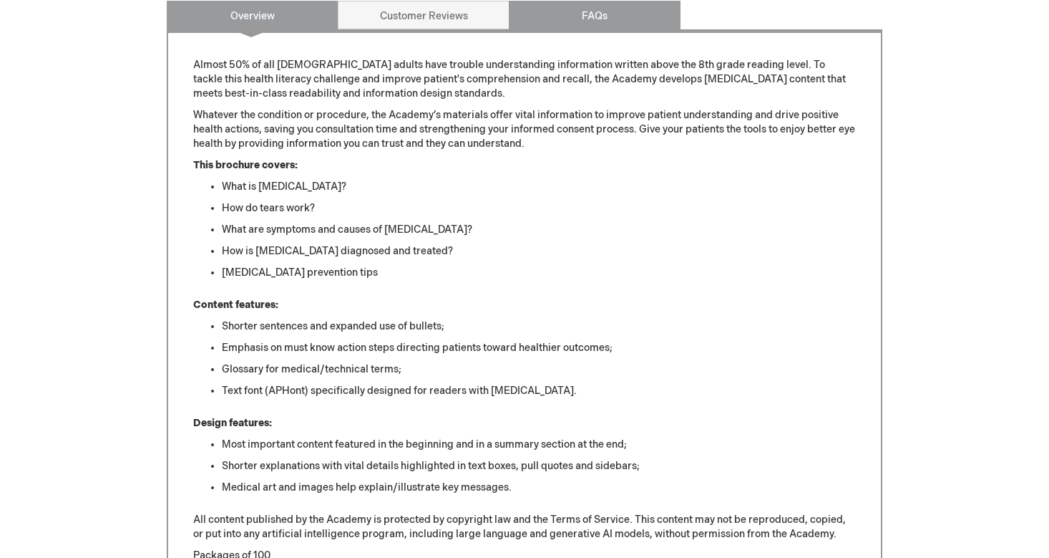
click at [618, 16] on link "FAQs" at bounding box center [595, 15] width 172 height 29
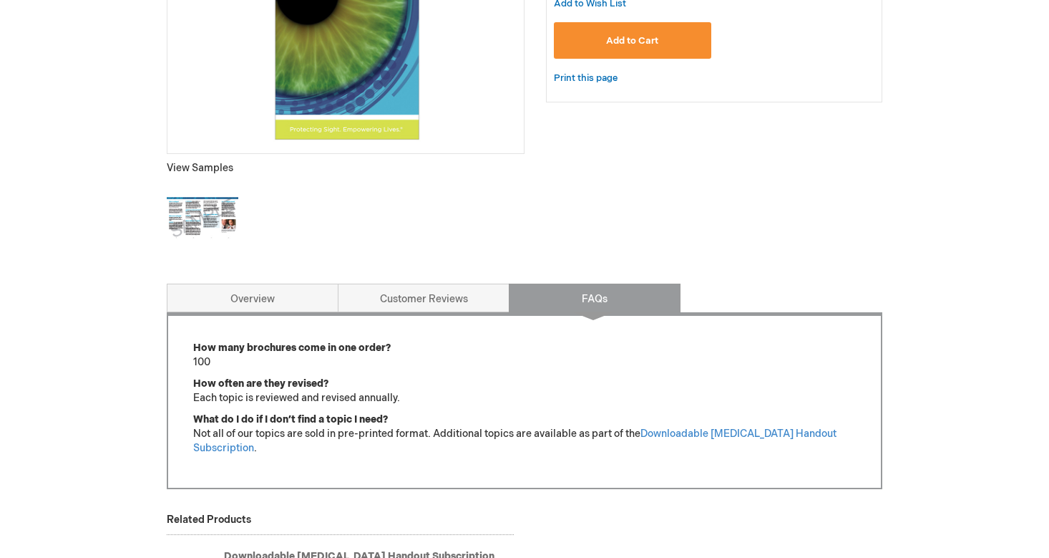
scroll to position [298, 0]
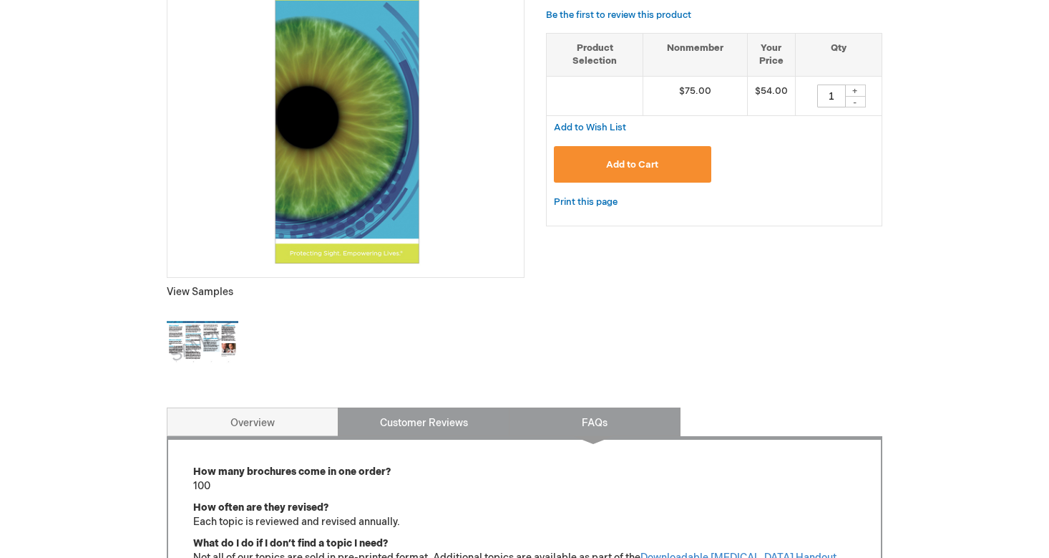
click at [386, 424] on link "Customer Reviews" at bounding box center [424, 421] width 172 height 29
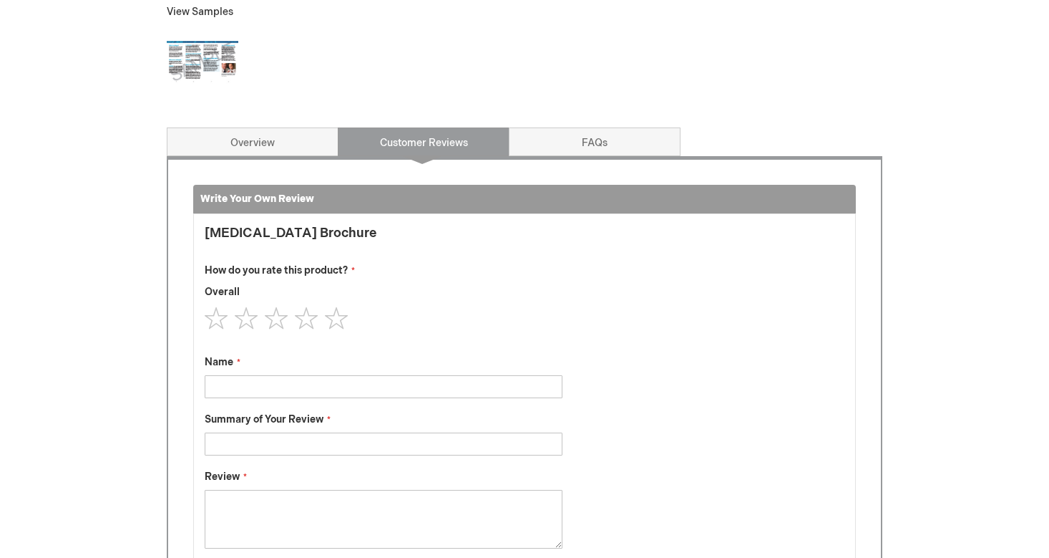
click at [285, 158] on div "Write Your Own Review You're reviewing: Dry Eye Brochure How do you rate this p…" at bounding box center [525, 400] width 716 height 488
click at [283, 144] on link "Overview" at bounding box center [253, 141] width 172 height 29
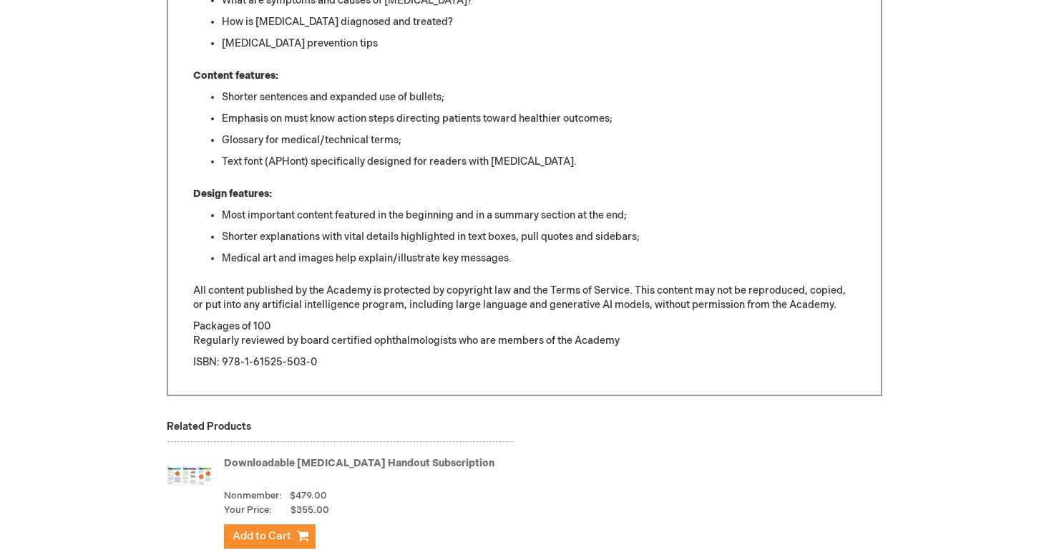
scroll to position [860, 0]
